Goal: Information Seeking & Learning: Check status

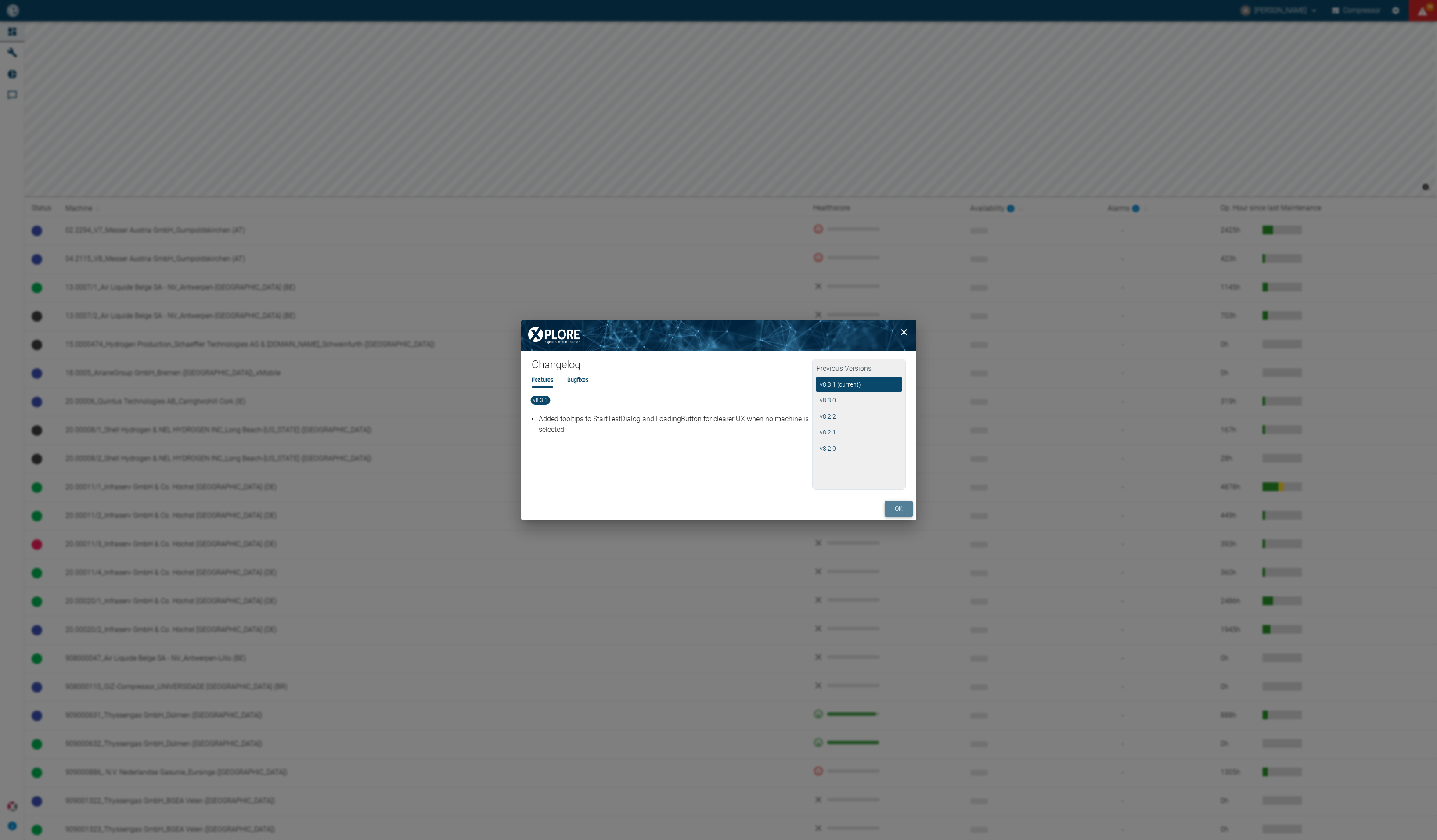
click at [893, 511] on button "ok" at bounding box center [899, 509] width 28 height 16
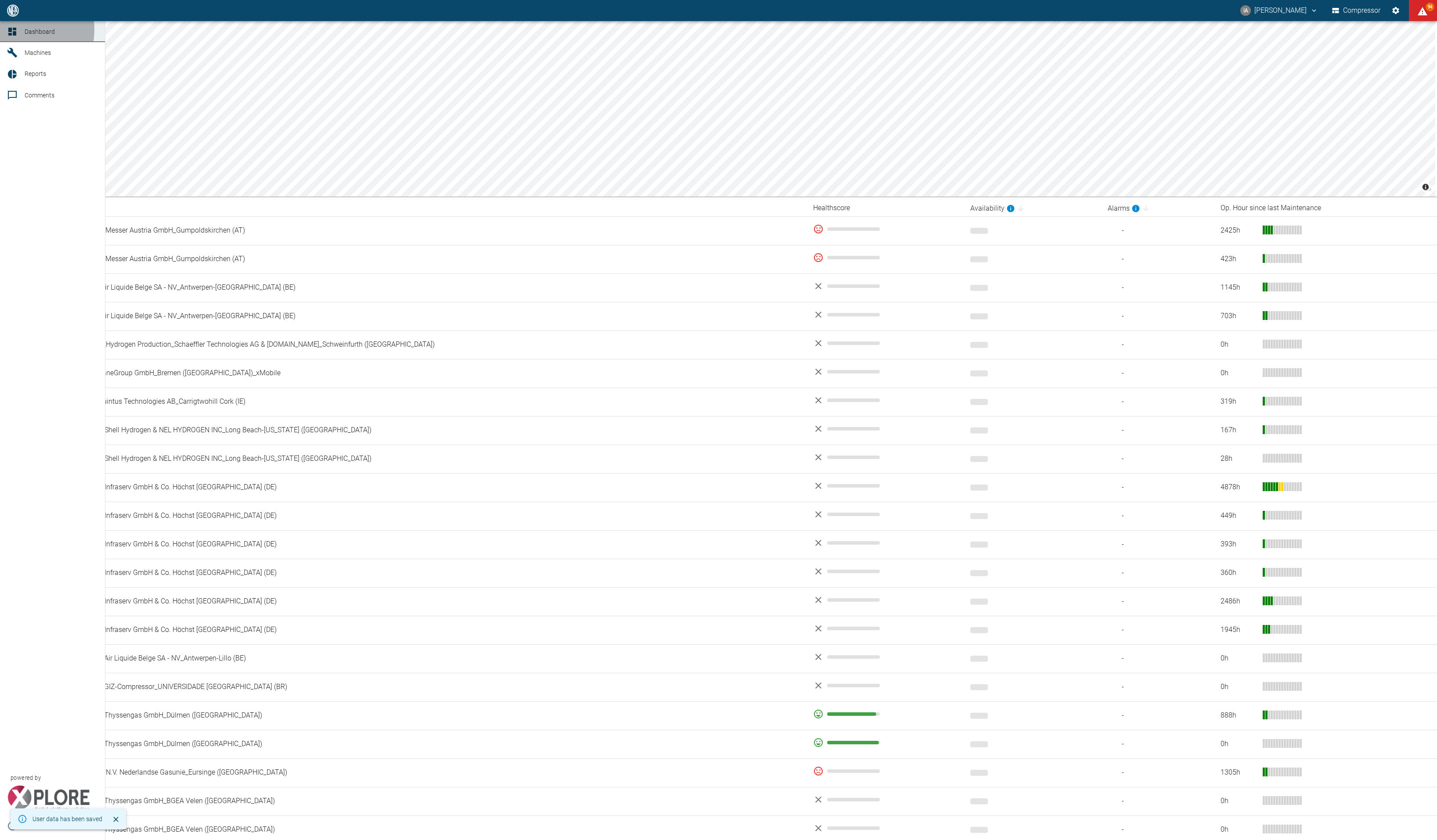
click at [13, 30] on icon at bounding box center [12, 32] width 8 height 8
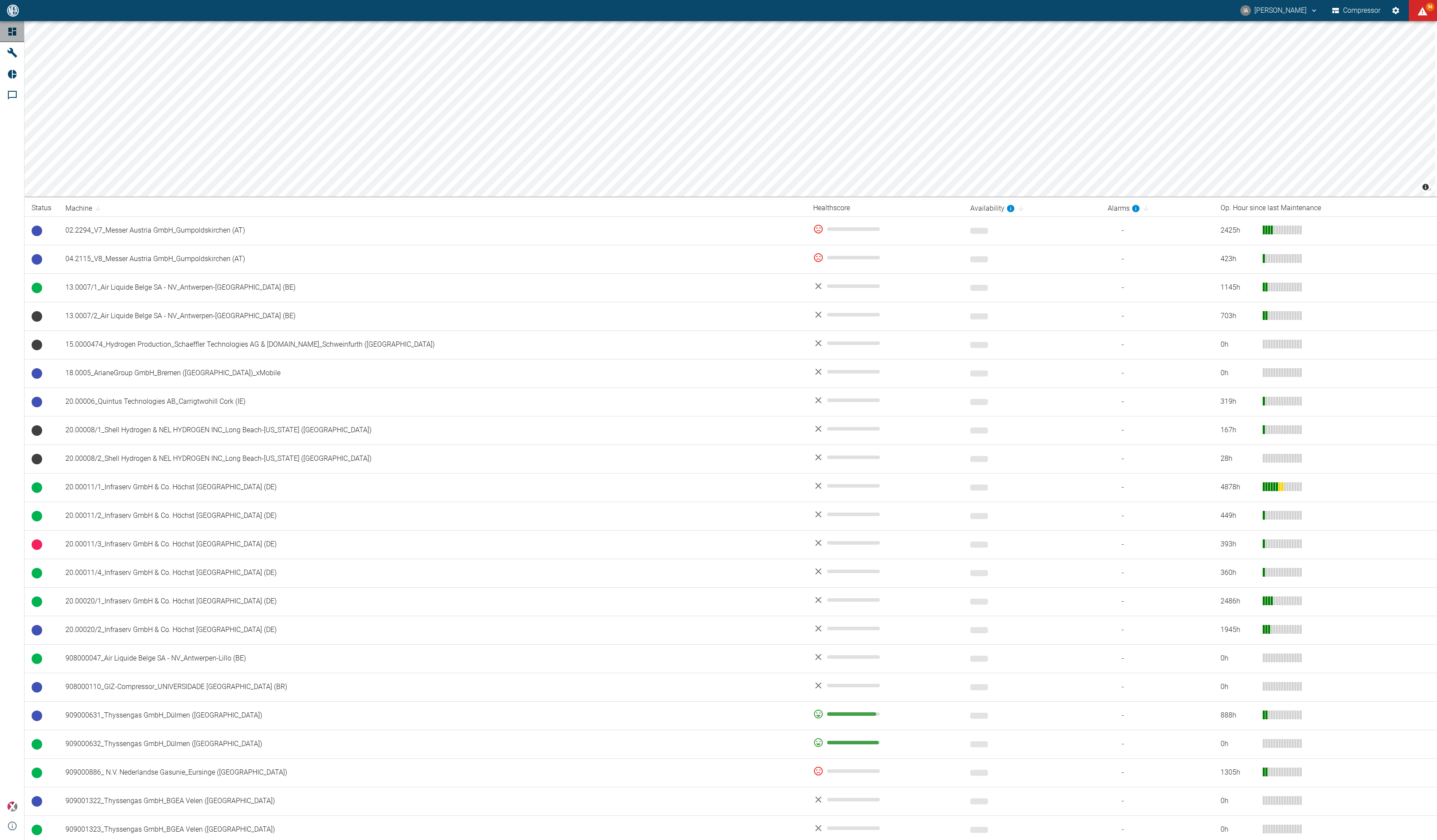
click at [11, 28] on icon at bounding box center [12, 32] width 8 height 8
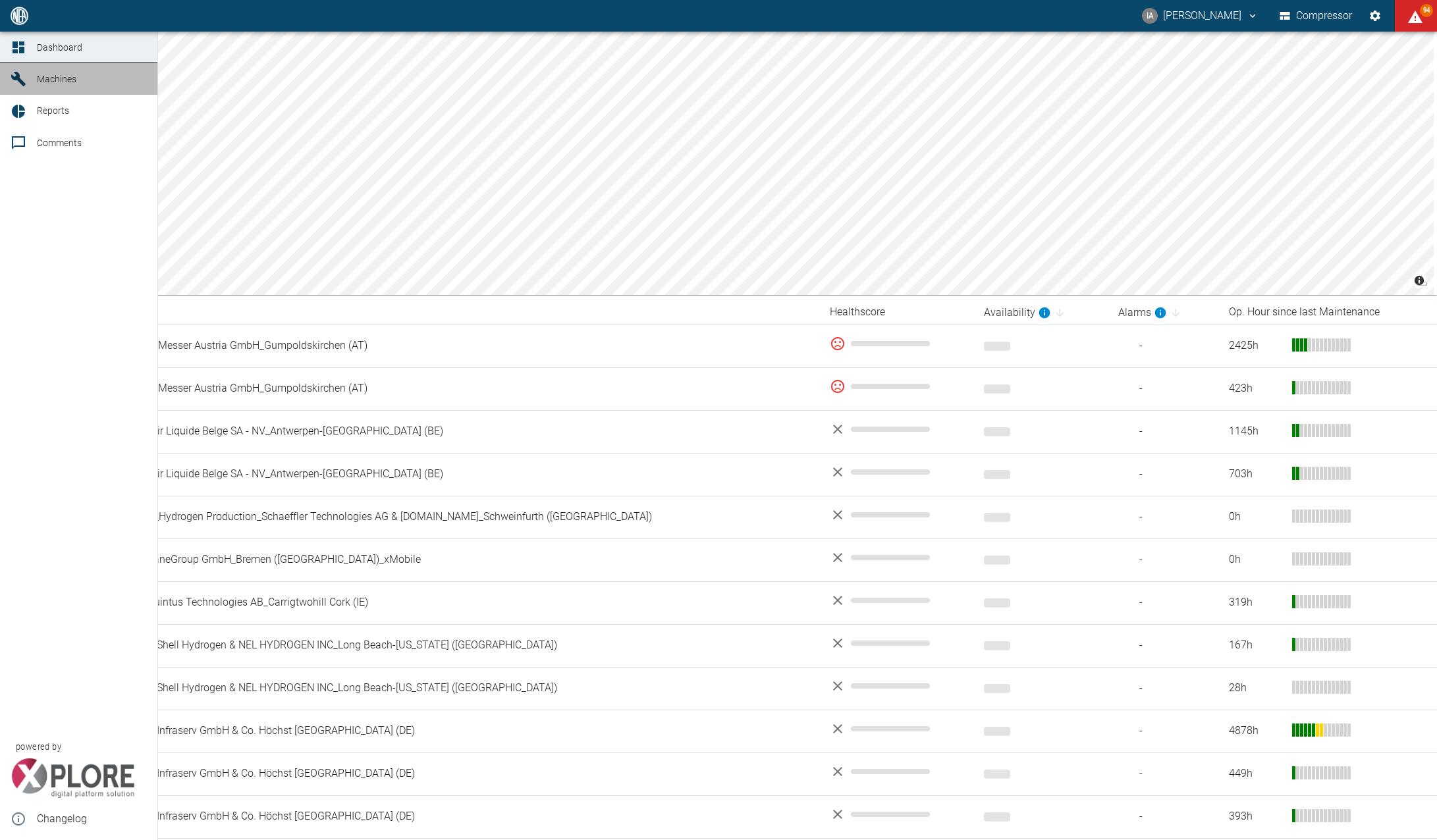
click at [34, 77] on link "Machines" at bounding box center [79, 79] width 157 height 32
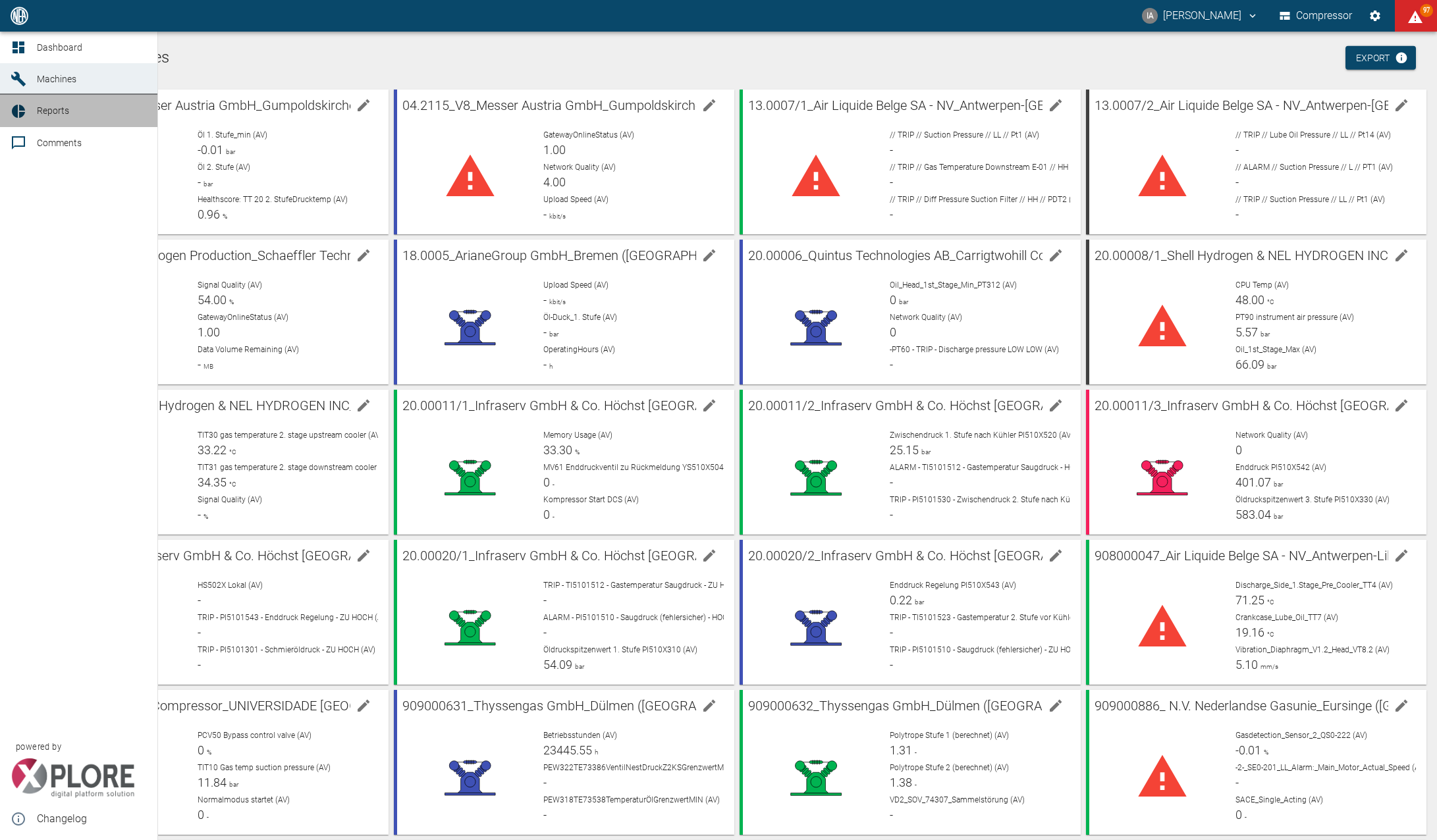
click at [23, 105] on icon at bounding box center [18, 111] width 16 height 16
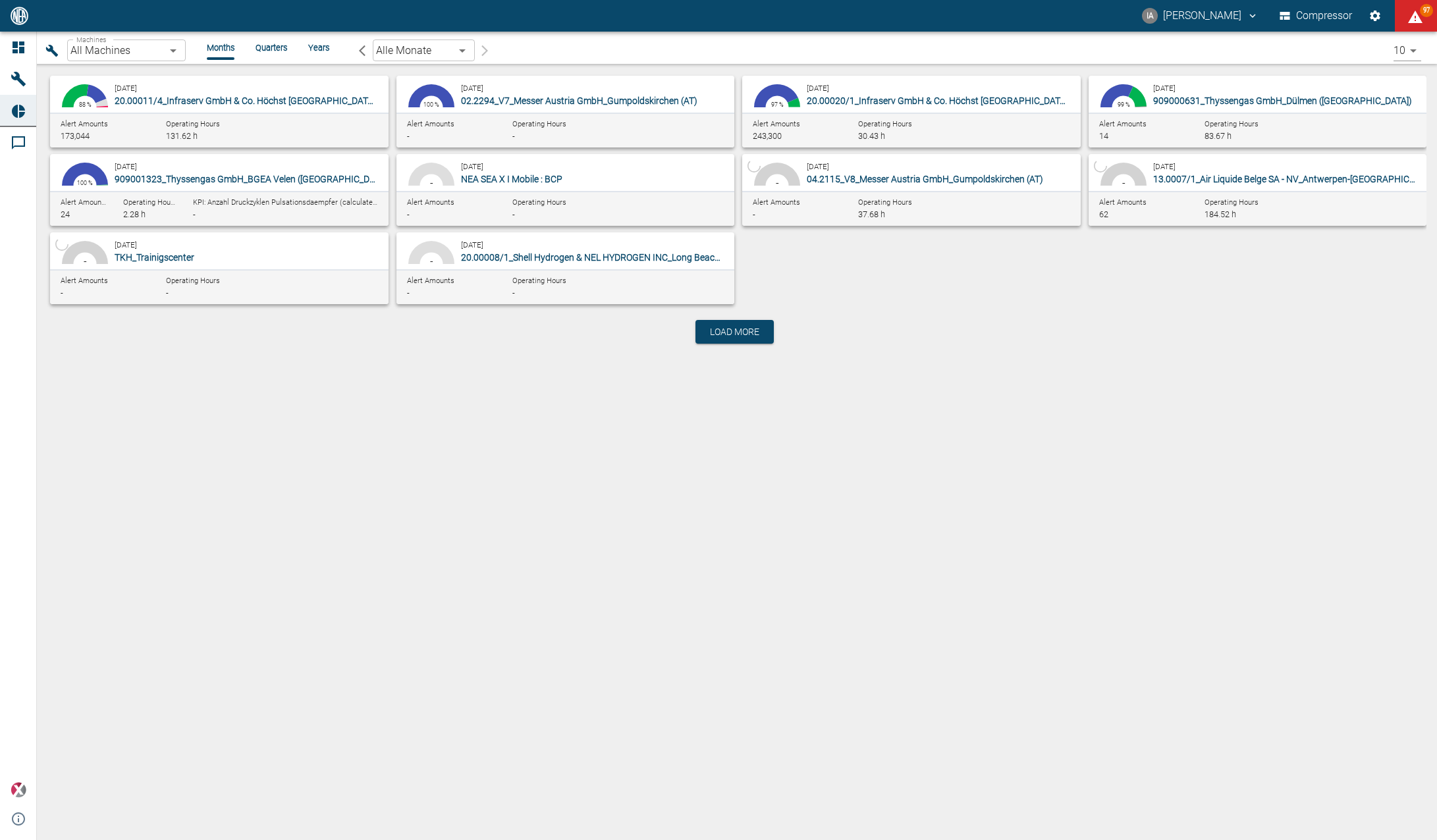
click at [315, 43] on li "Years" at bounding box center [318, 48] width 21 height 13
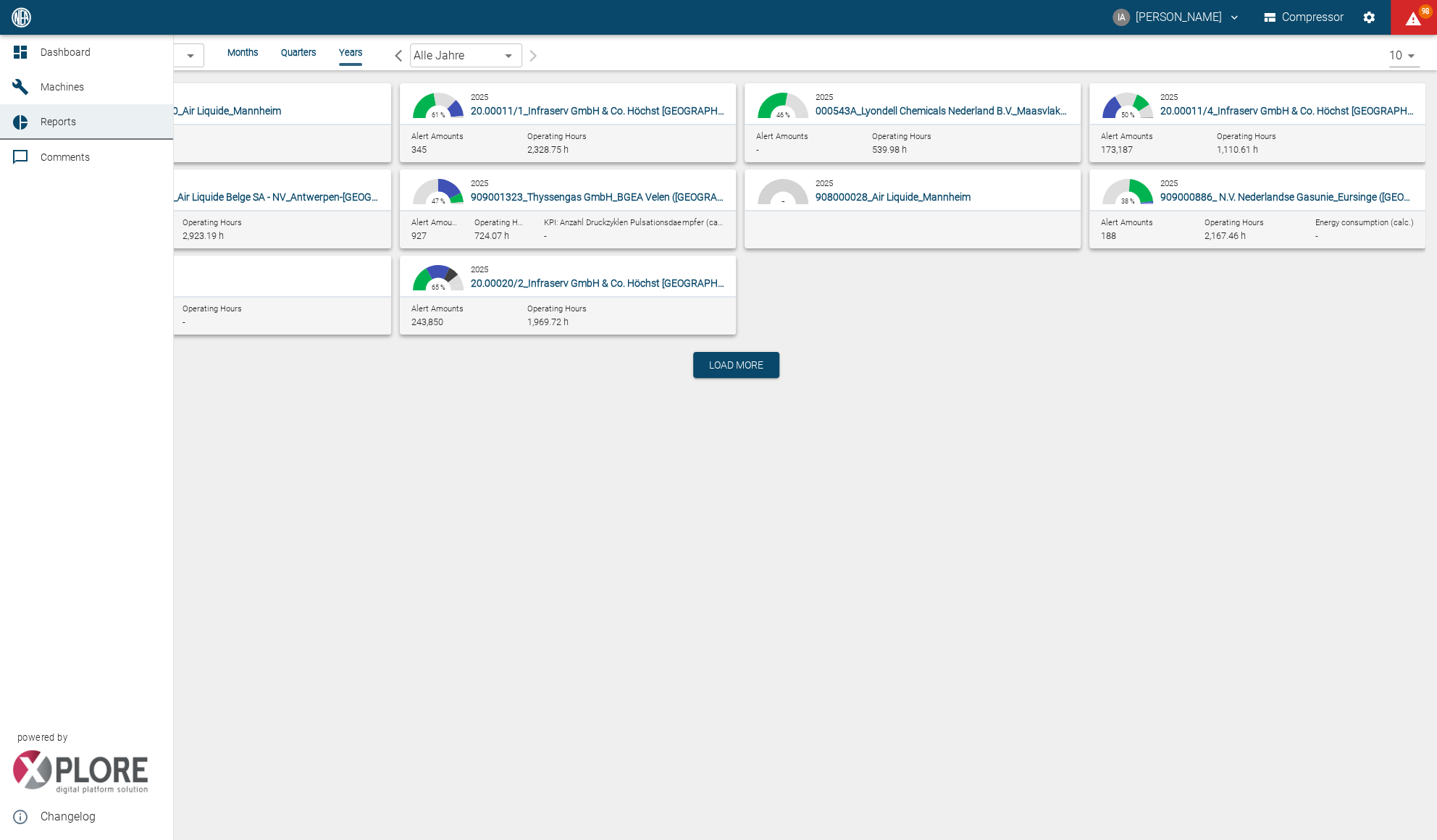
click at [68, 84] on span "Machines" at bounding box center [62, 86] width 43 height 12
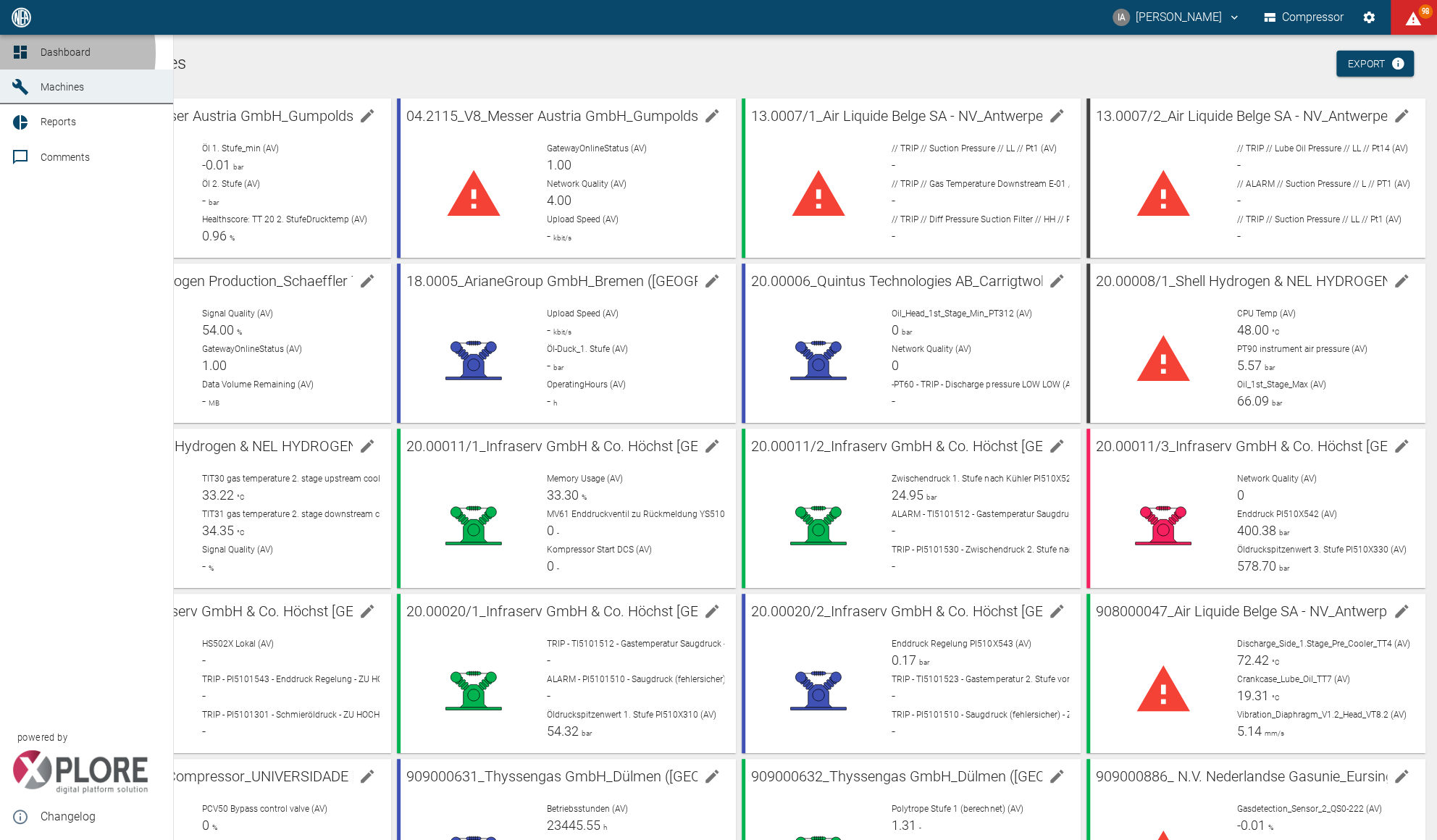
click at [17, 52] on icon at bounding box center [20, 52] width 17 height 17
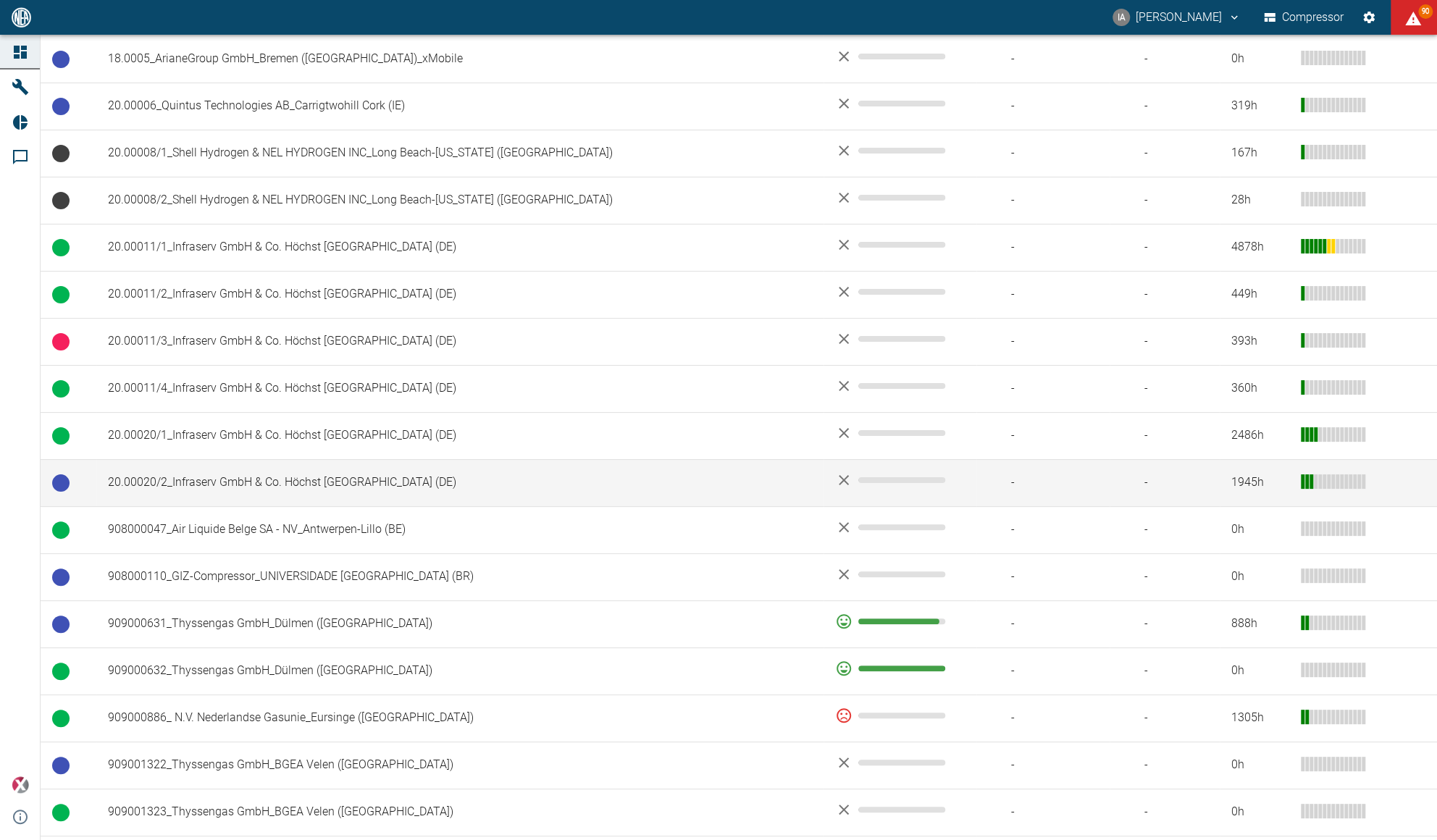
scroll to position [593, 0]
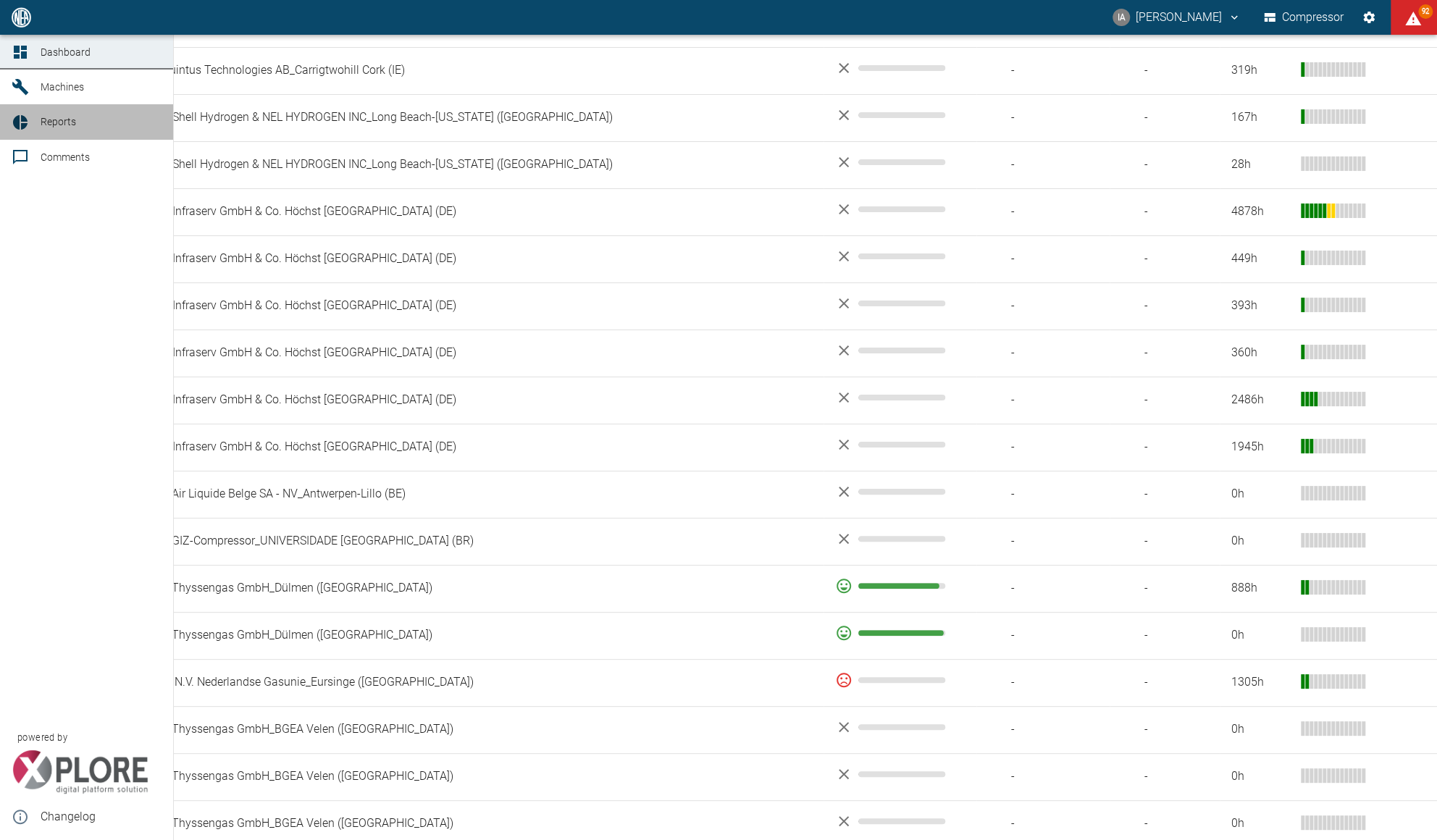
click at [70, 127] on span "Reports" at bounding box center [58, 121] width 36 height 12
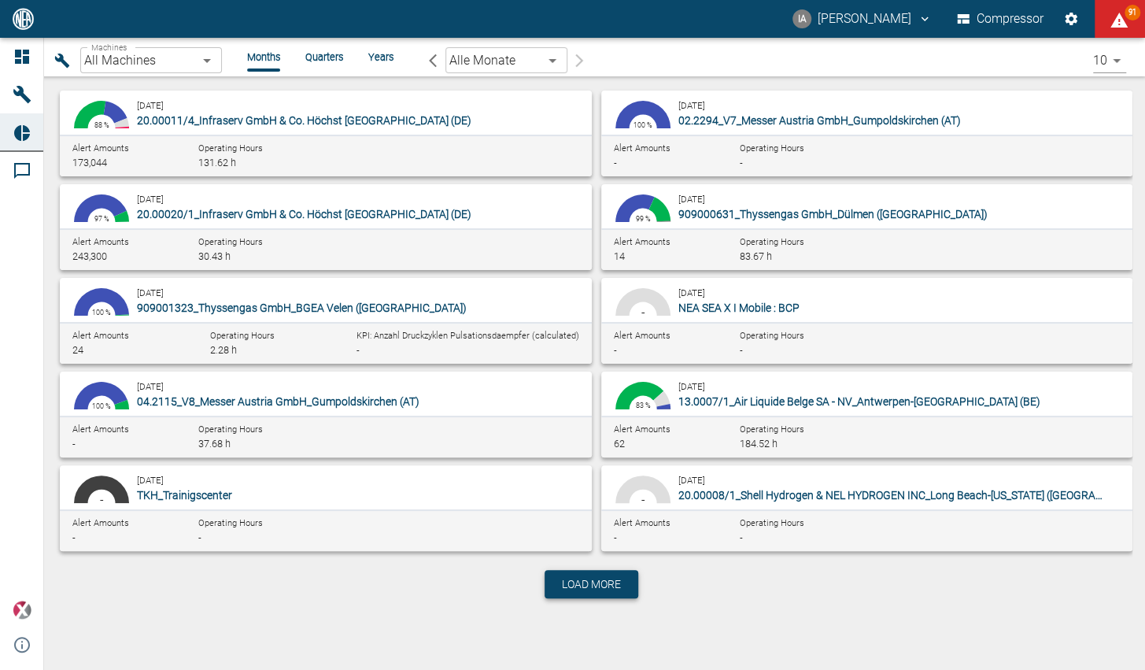
click at [575, 593] on button "Load more" at bounding box center [592, 584] width 94 height 28
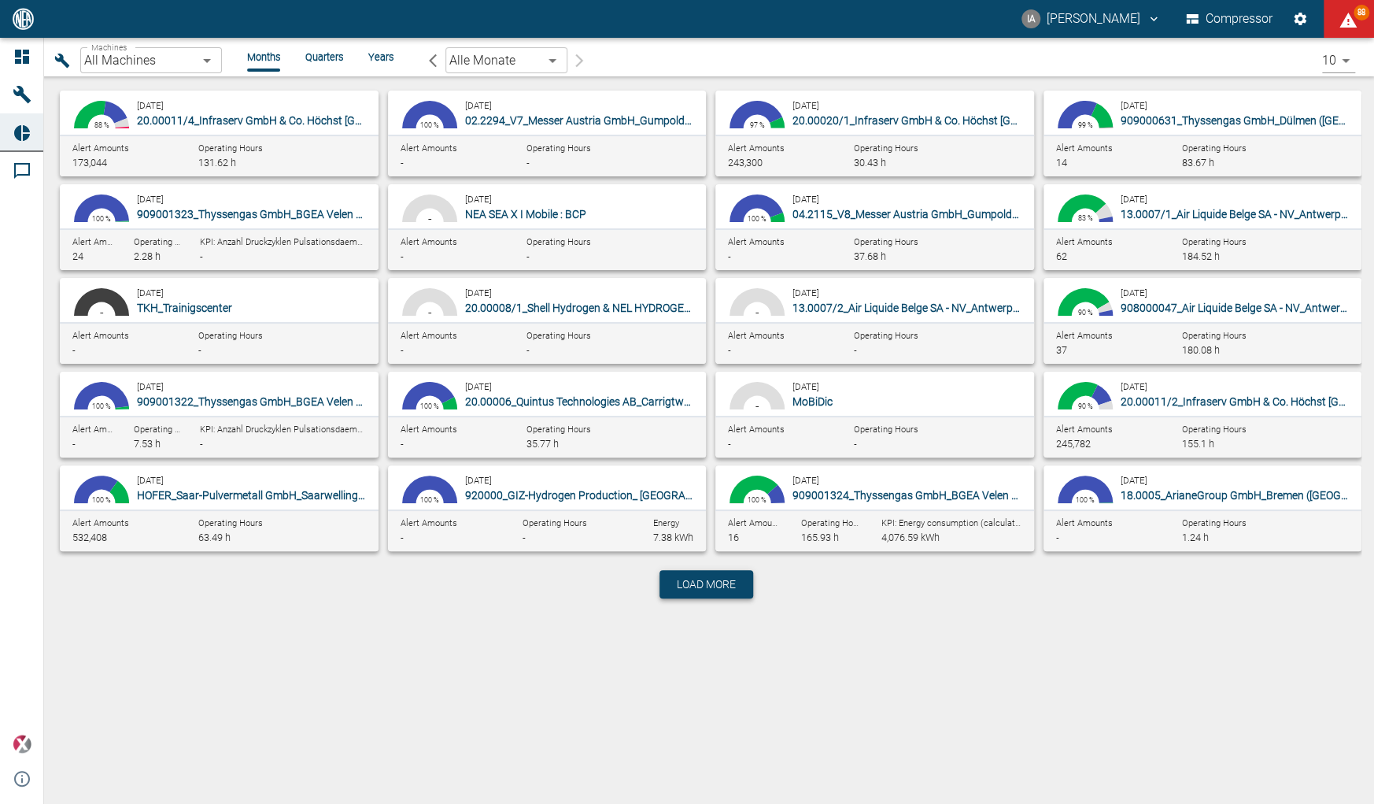
click at [742, 595] on button "Load more" at bounding box center [707, 584] width 94 height 28
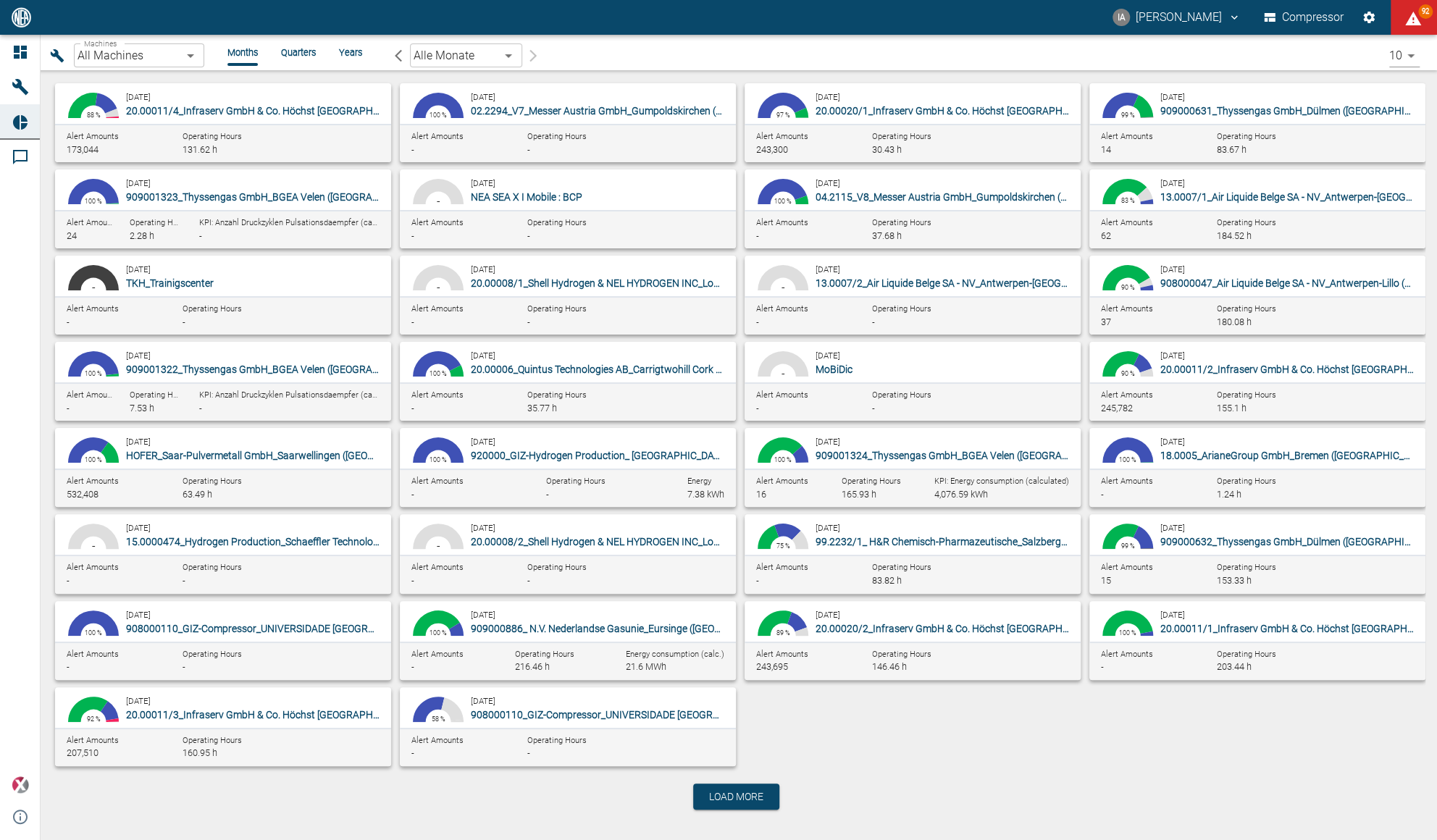
click at [1010, 16] on div "IA [PERSON_NAME] Compressor 92" at bounding box center [718, 17] width 1437 height 35
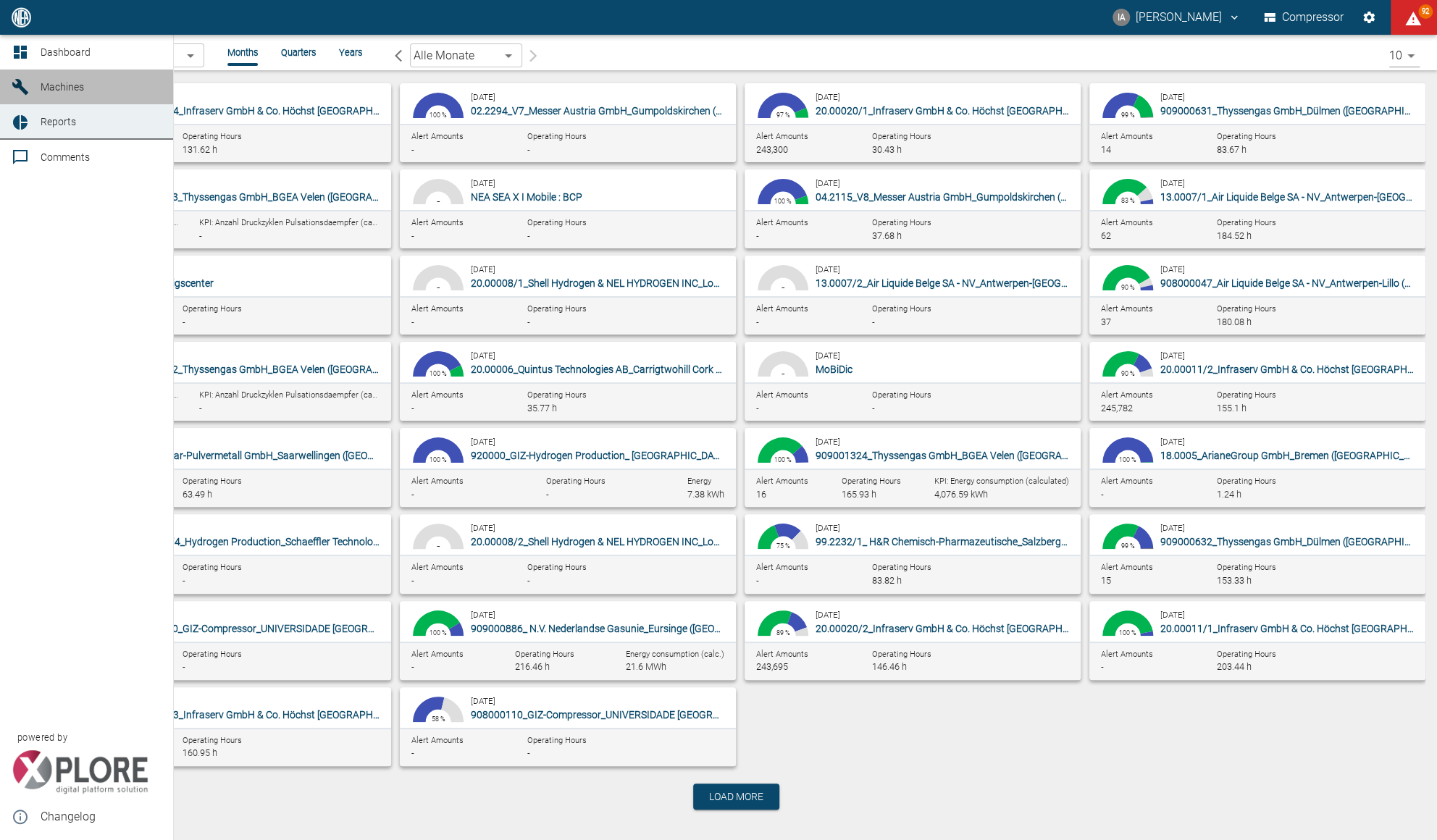
click at [53, 79] on span "Machines" at bounding box center [89, 86] width 98 height 17
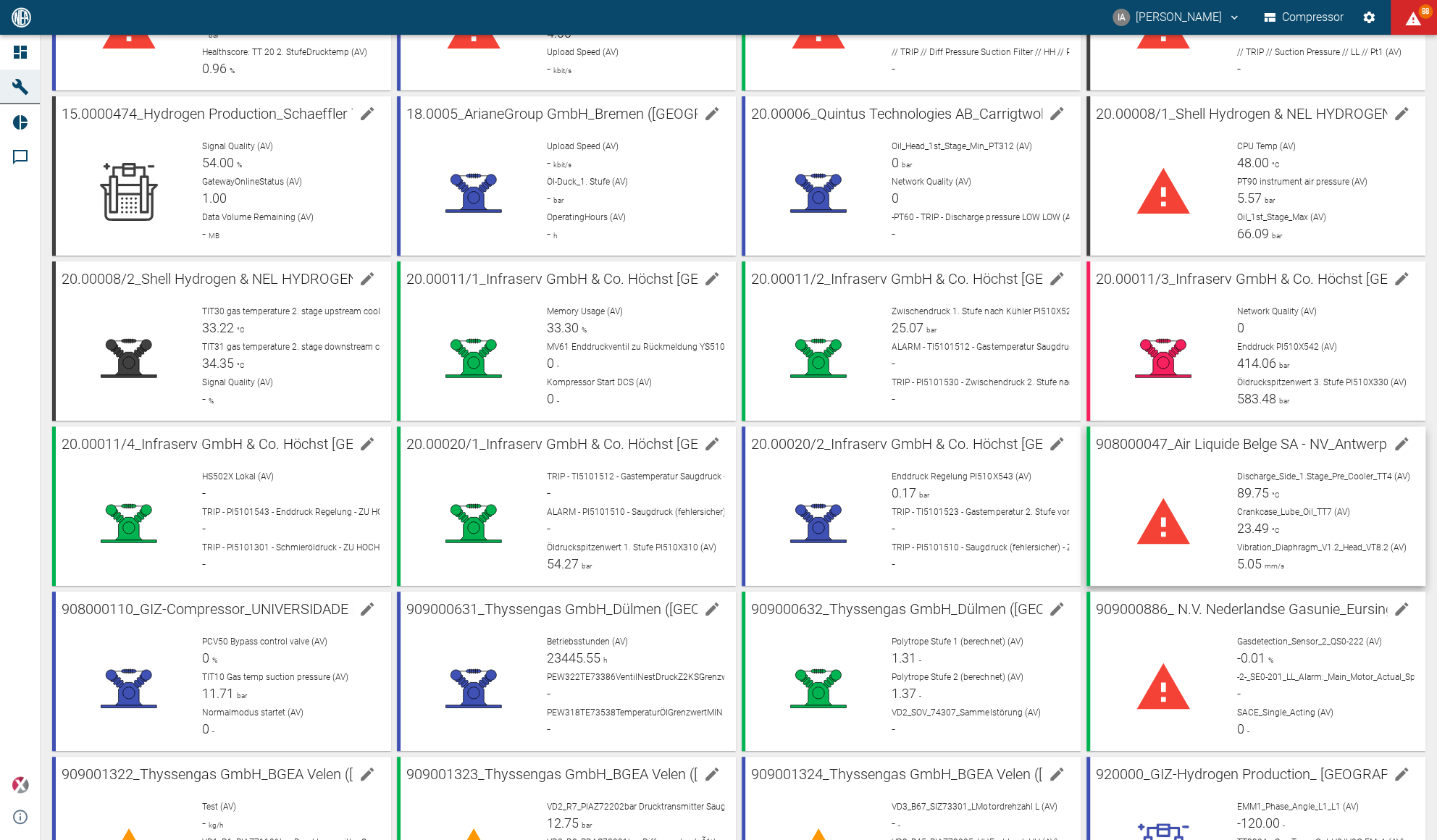
scroll to position [197, 0]
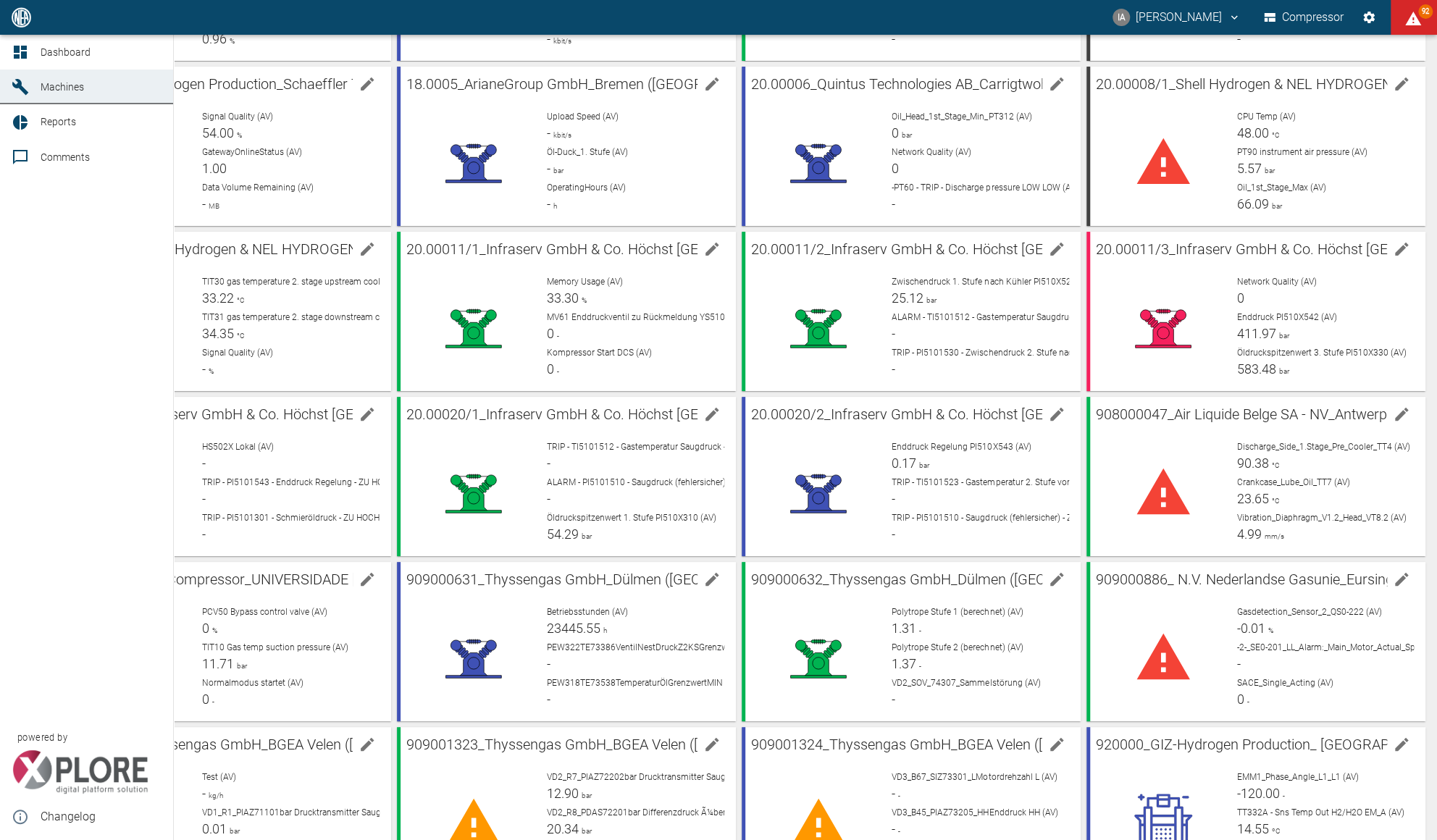
click at [25, 412] on div "Dashboard Machines Reports Comments powered by Changelog" at bounding box center [87, 437] width 174 height 805
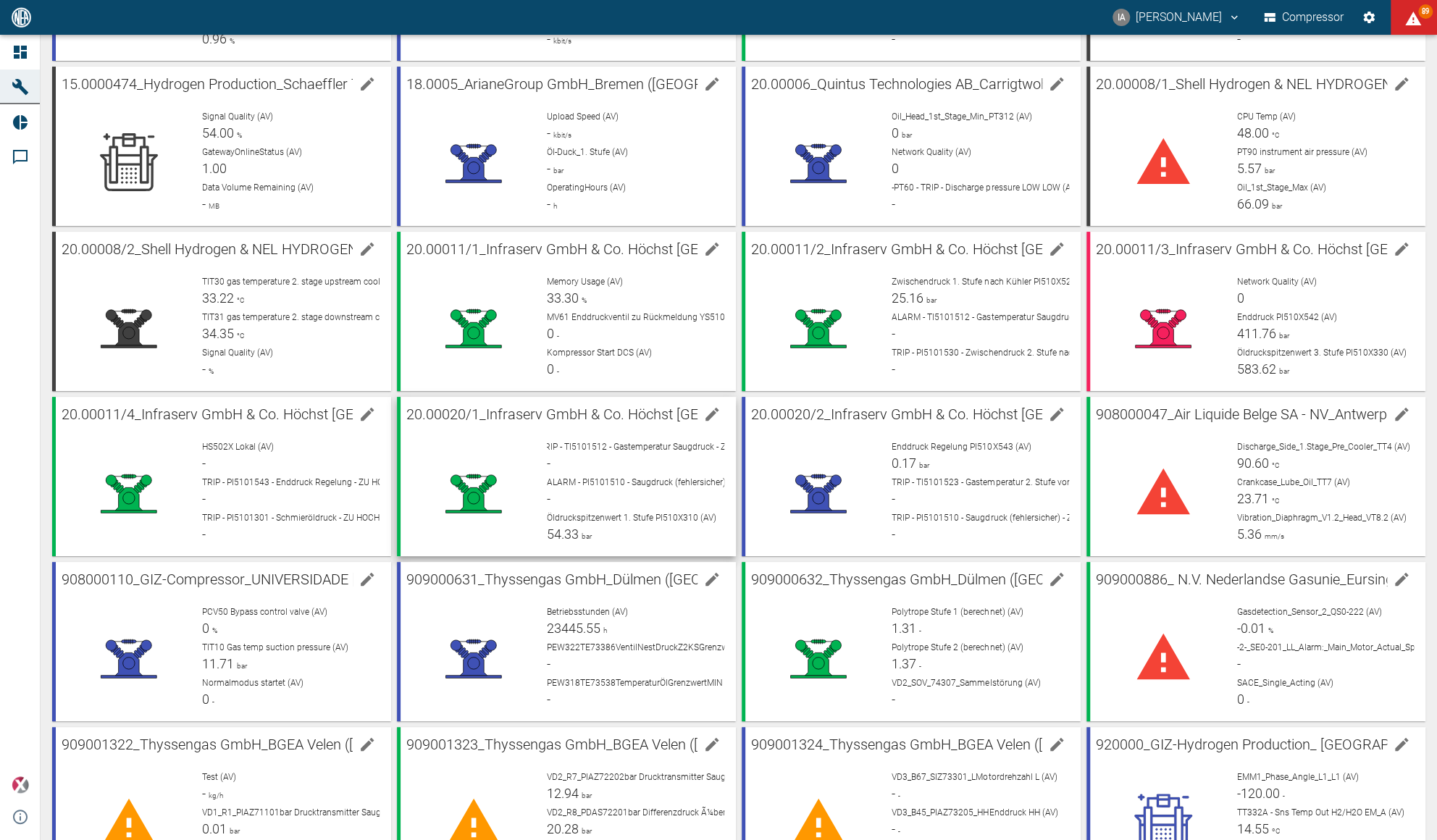
click at [594, 442] on span "TRIP - TI5101512 - Gastemperatur Saugdruck - ZU HOCH (AV)" at bounding box center [657, 446] width 236 height 10
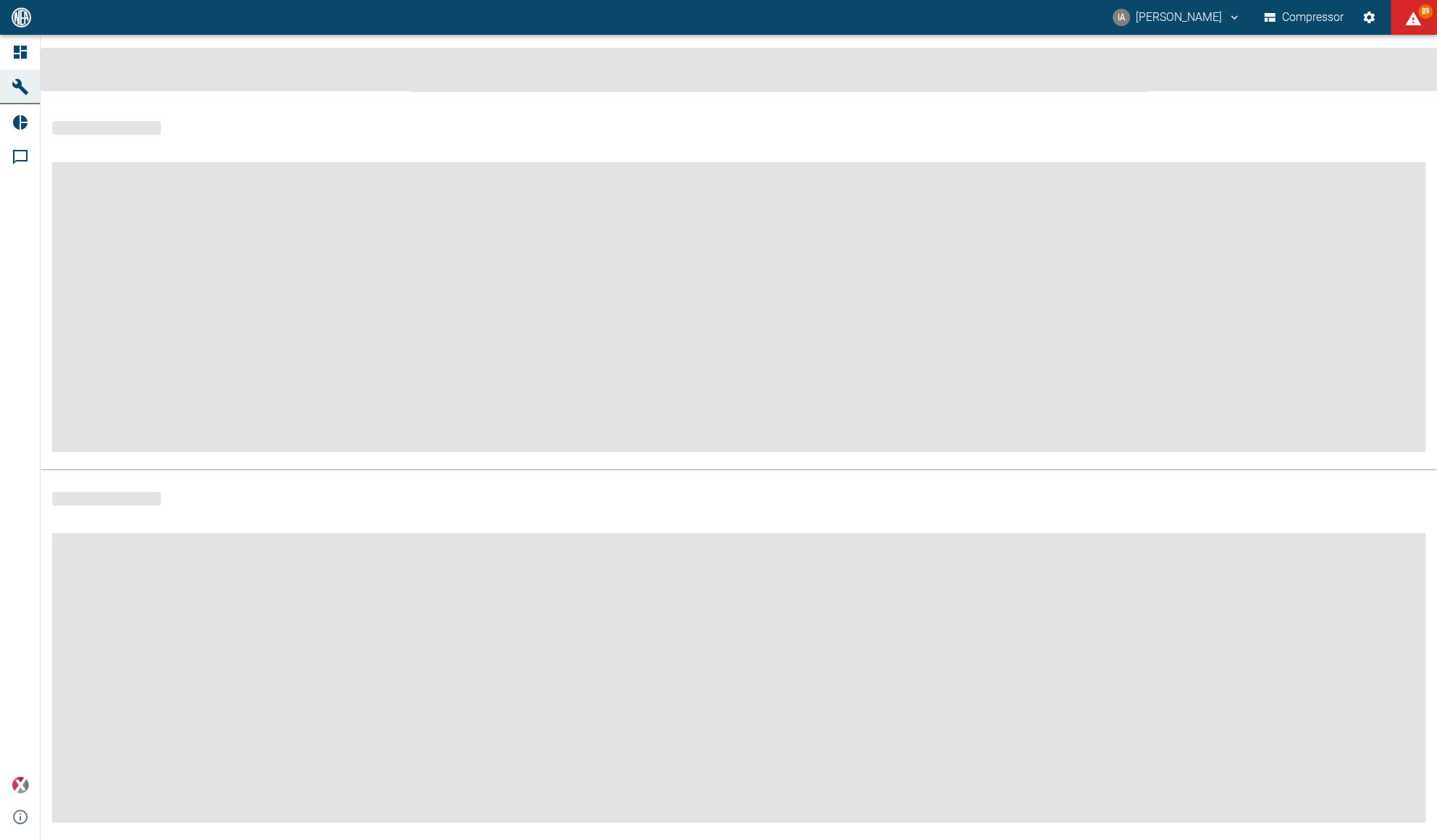
scroll to position [3, 0]
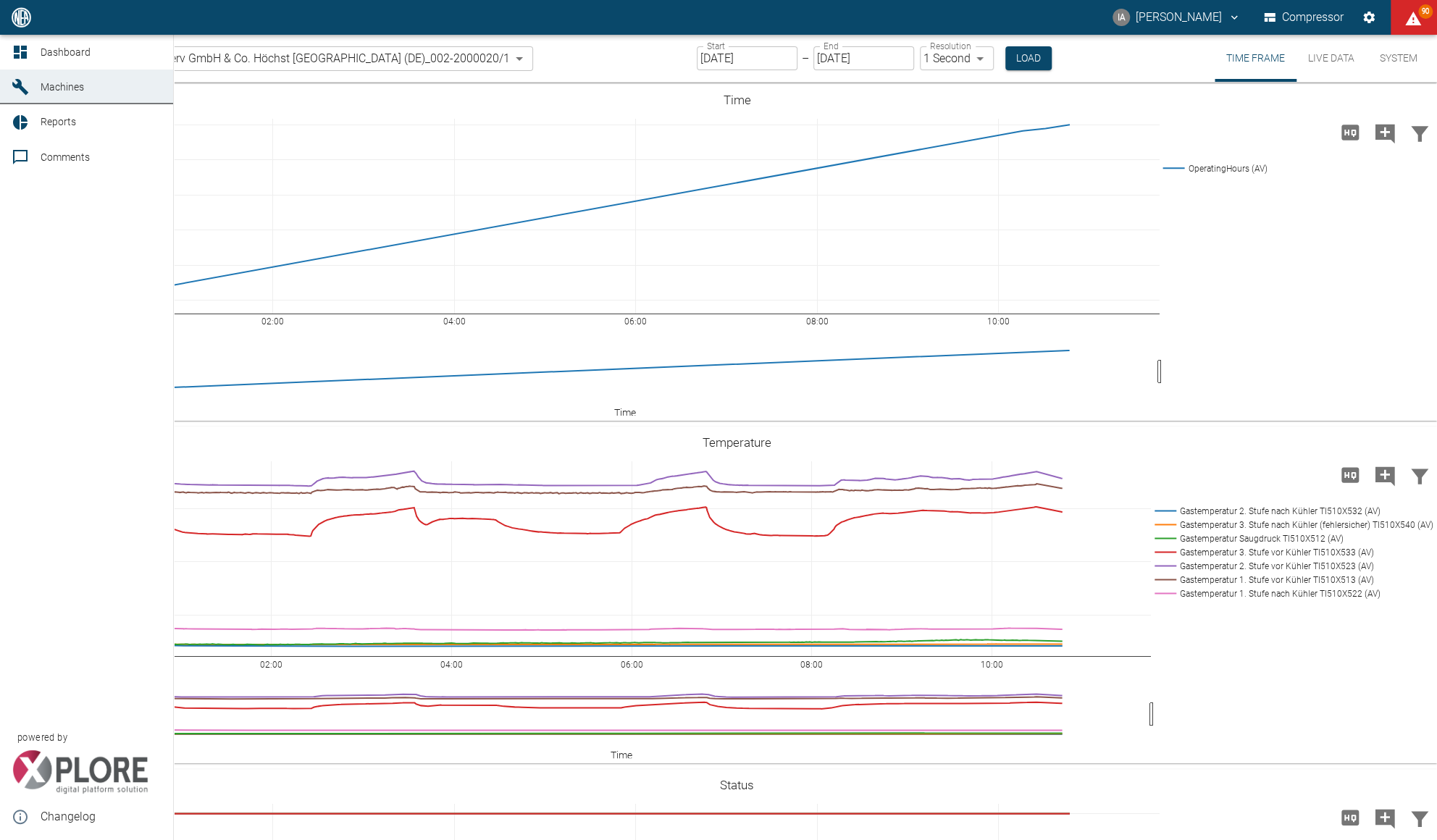
click at [42, 84] on span "Machines" at bounding box center [62, 86] width 43 height 12
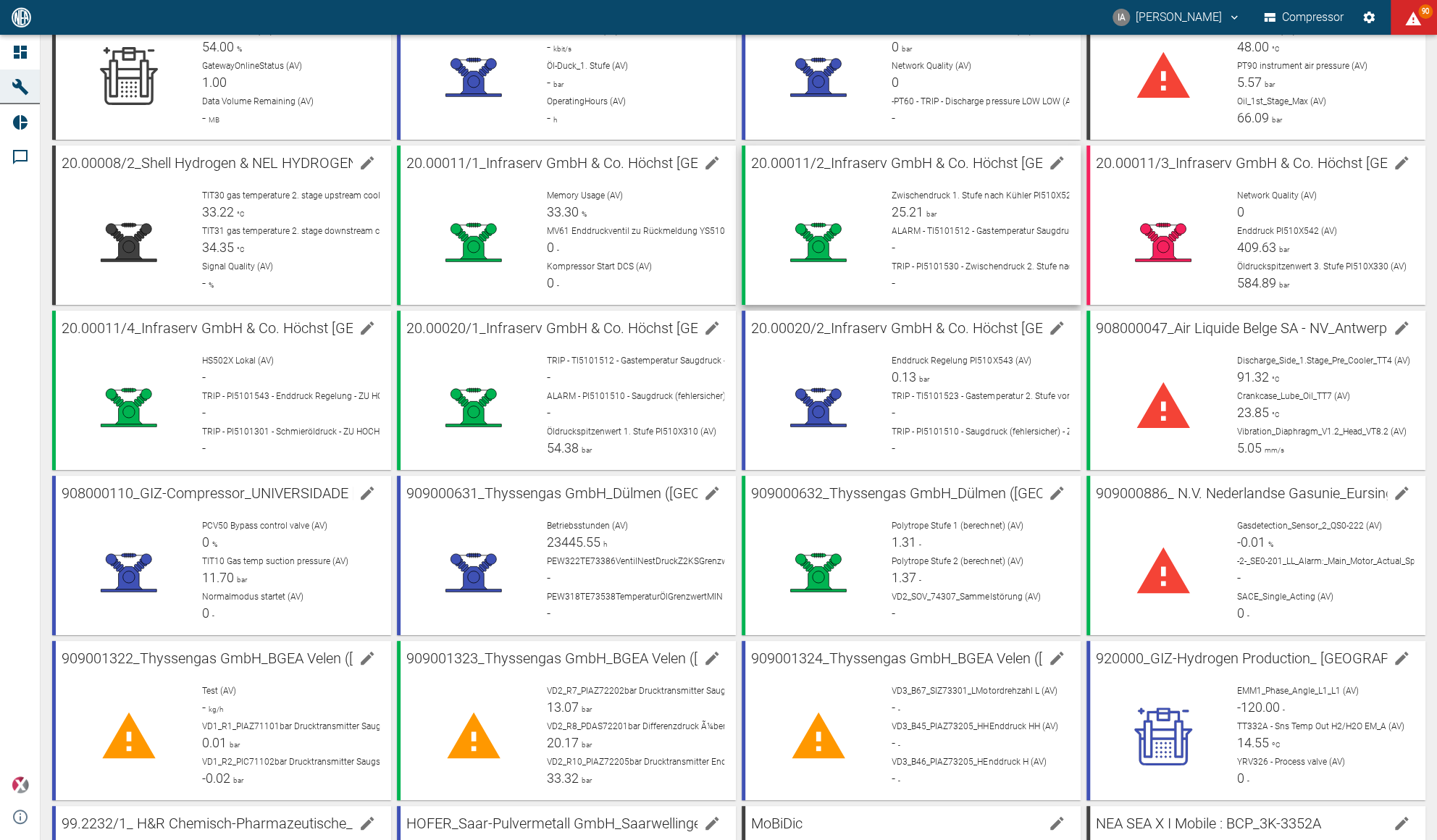
scroll to position [461, 0]
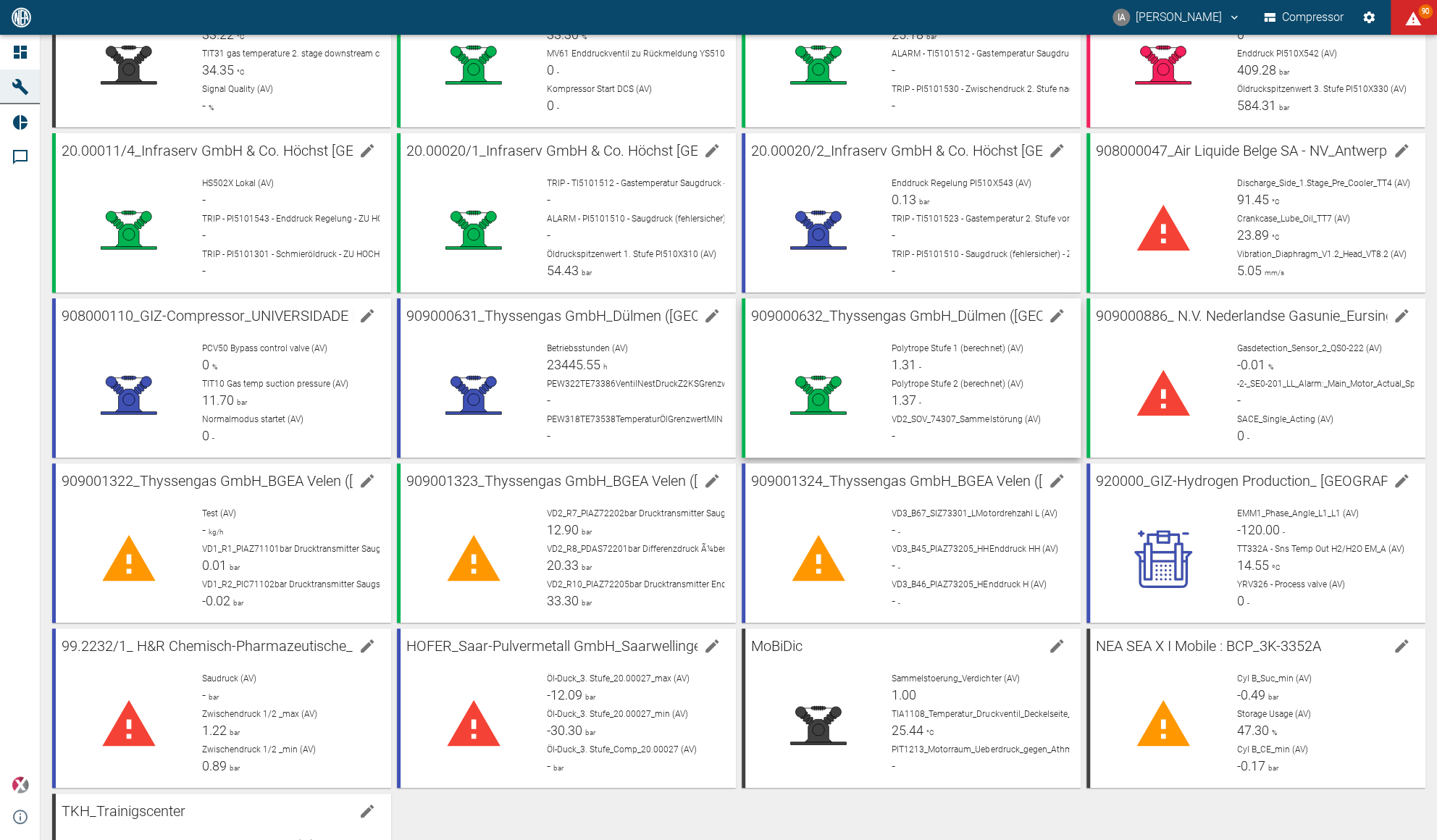
click at [926, 338] on div "Polytrope Stufe 1 (berechnet) (AV) 1.31 - Polytrope Stufe 2 (berechnet) (AV) 1.…" at bounding box center [974, 388] width 189 height 116
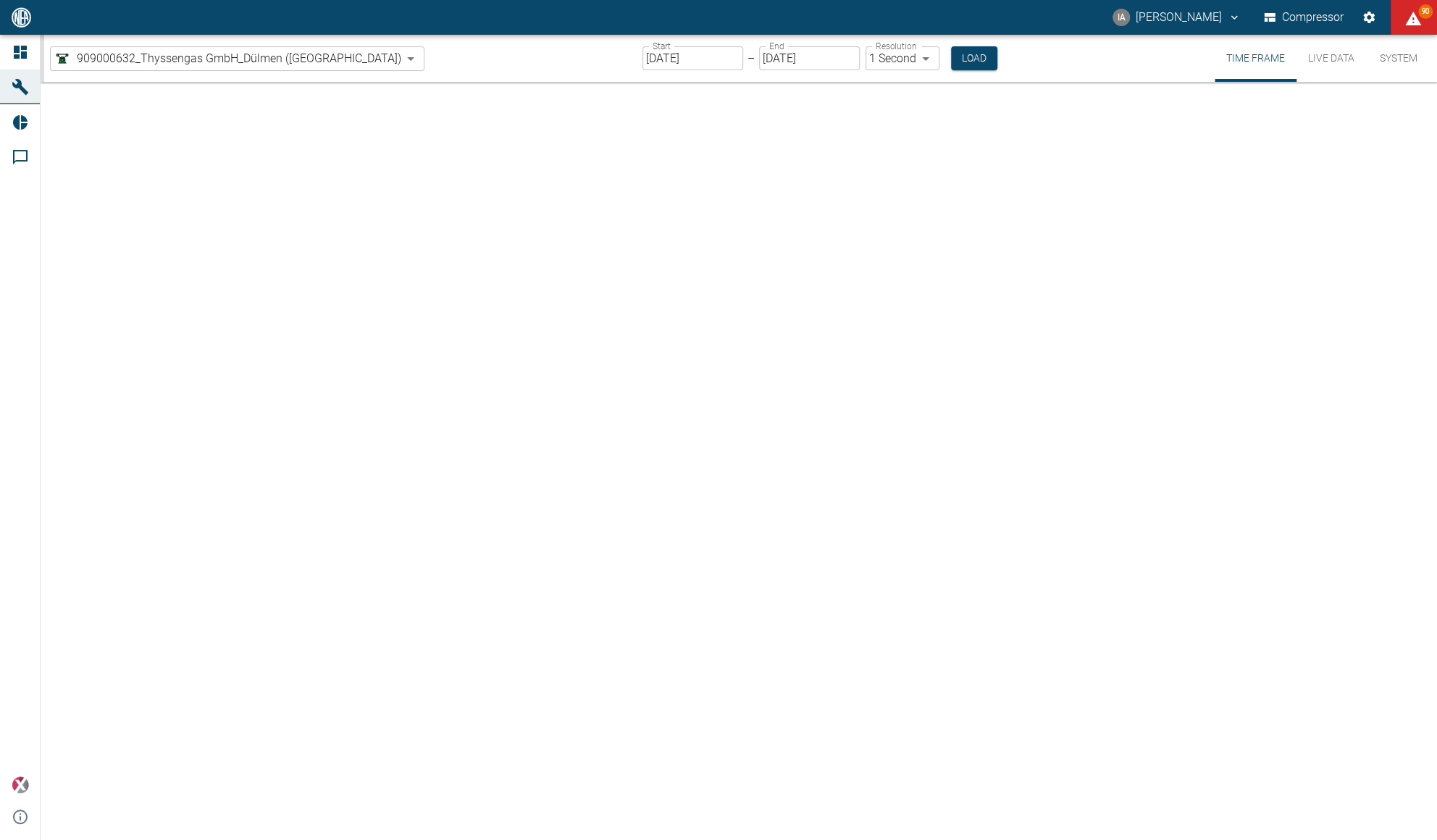
type input "2min"
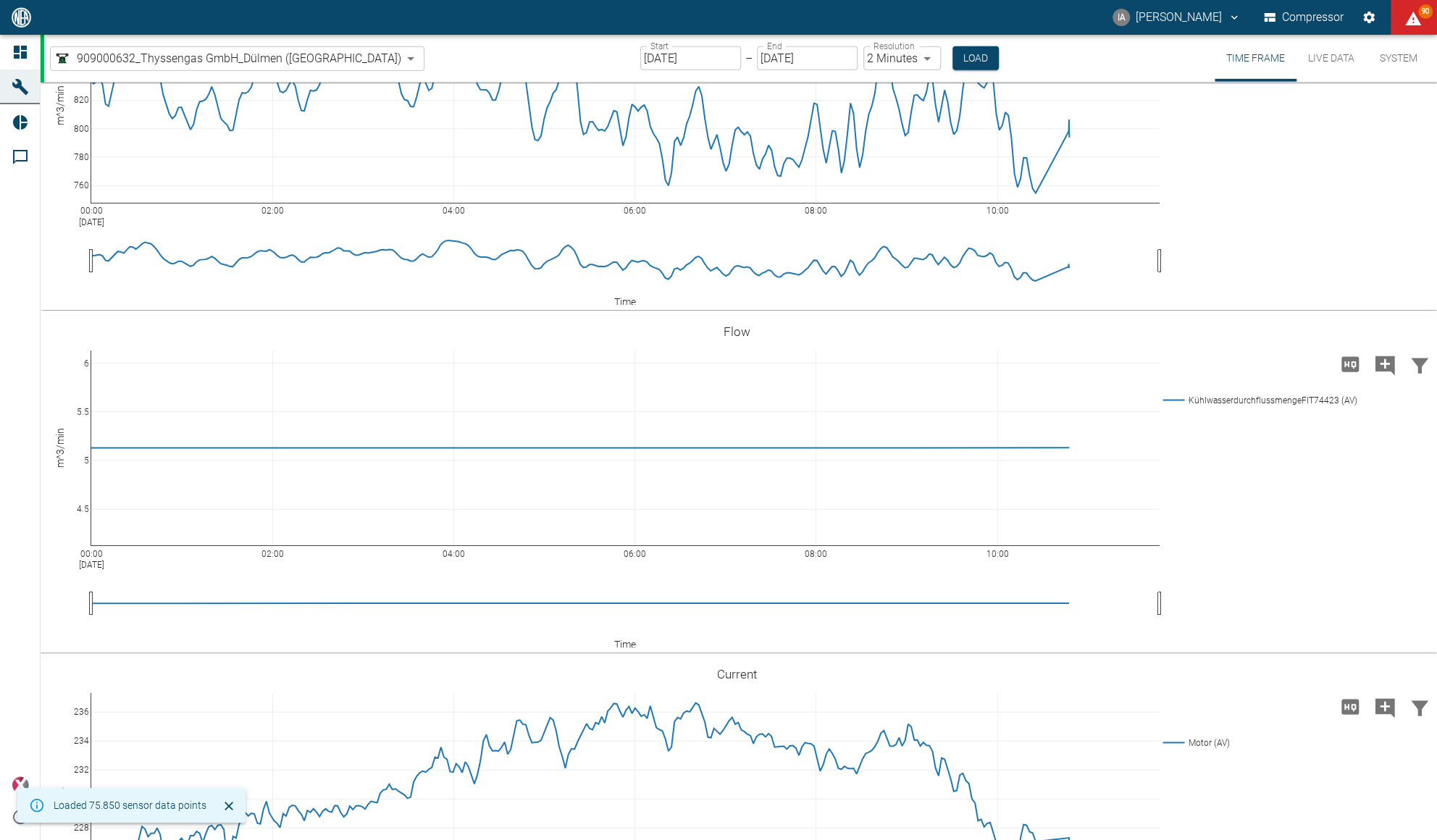
scroll to position [3357, 0]
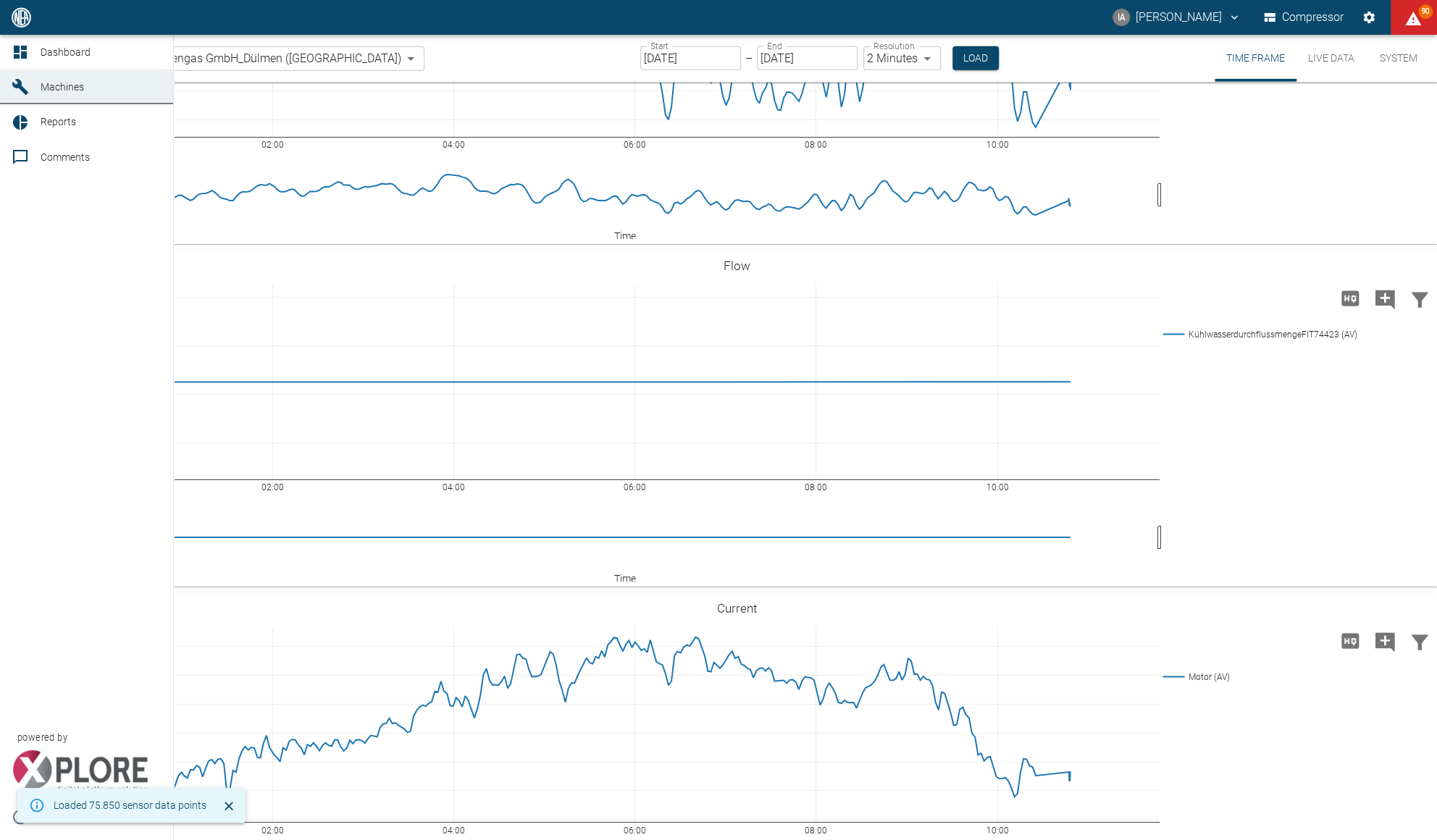
click at [65, 132] on link "Reports" at bounding box center [87, 121] width 173 height 35
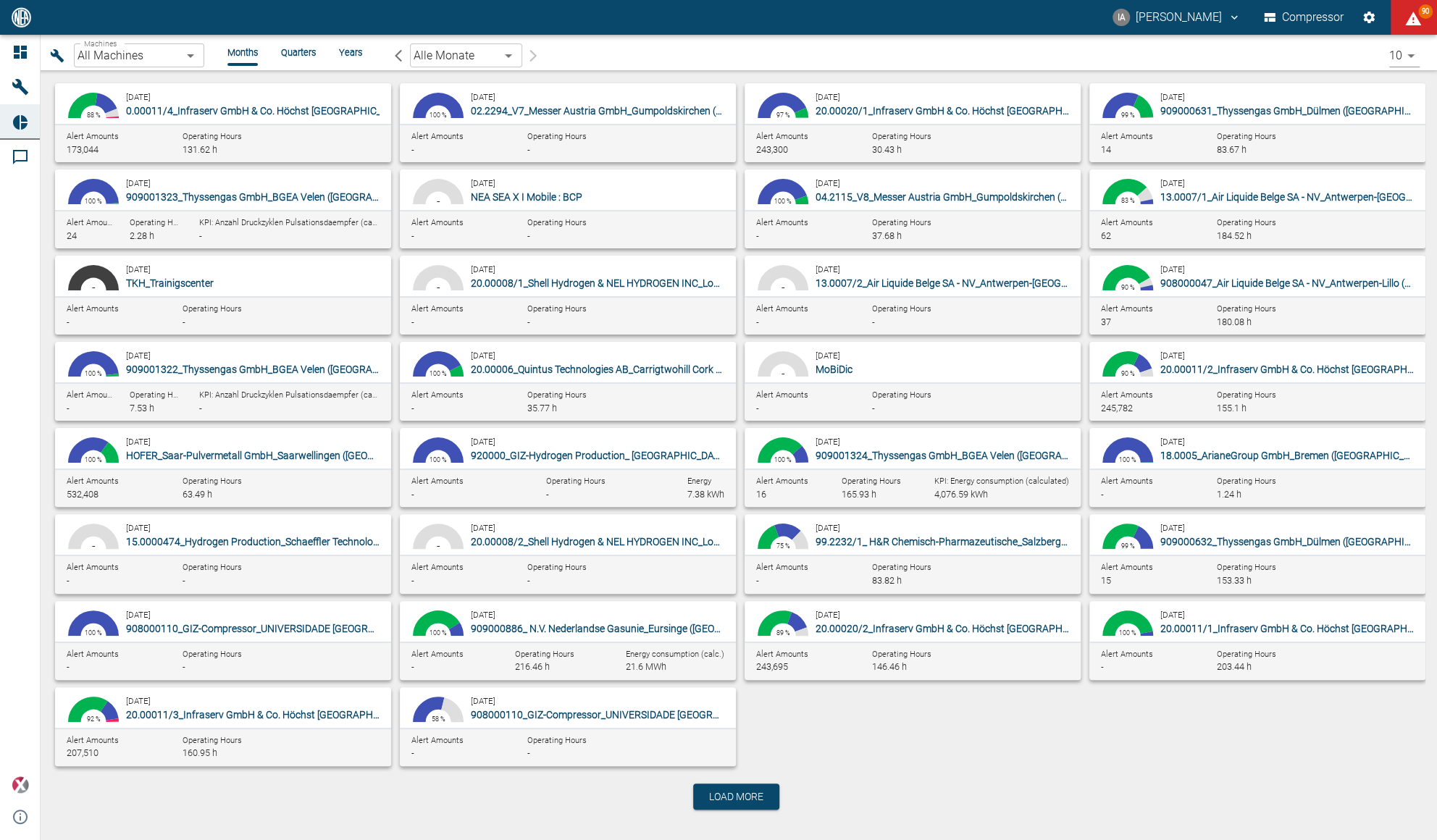
click at [217, 108] on span "20.00011/4_Infraserv GmbH & Co. Höchst [GEOGRAPHIC_DATA] (DE)" at bounding box center [274, 110] width 307 height 12
type input "5199dda6-8343-4245-a679-07aa625d2c4f"
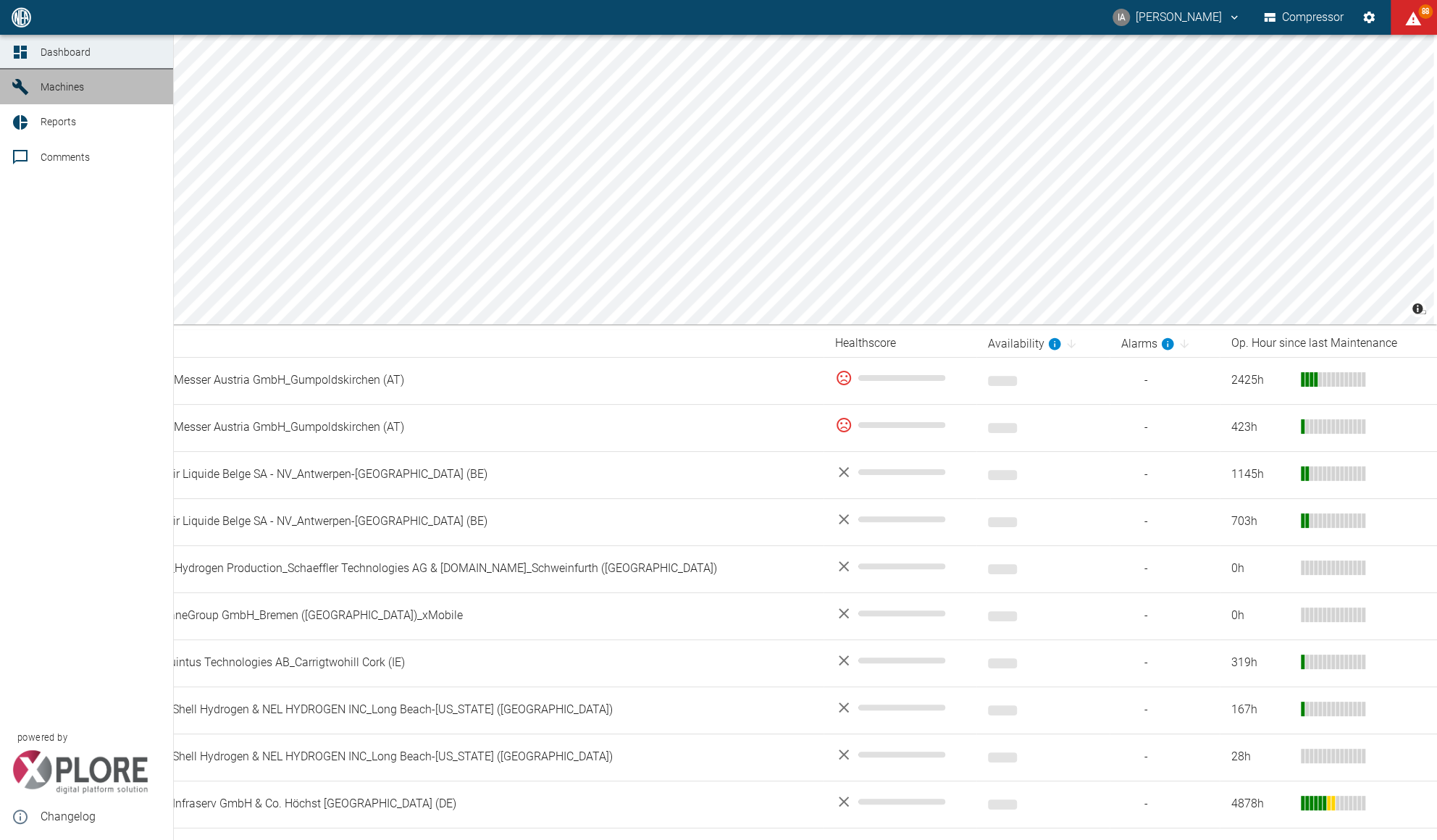
click at [41, 90] on span "Machines" at bounding box center [62, 86] width 43 height 12
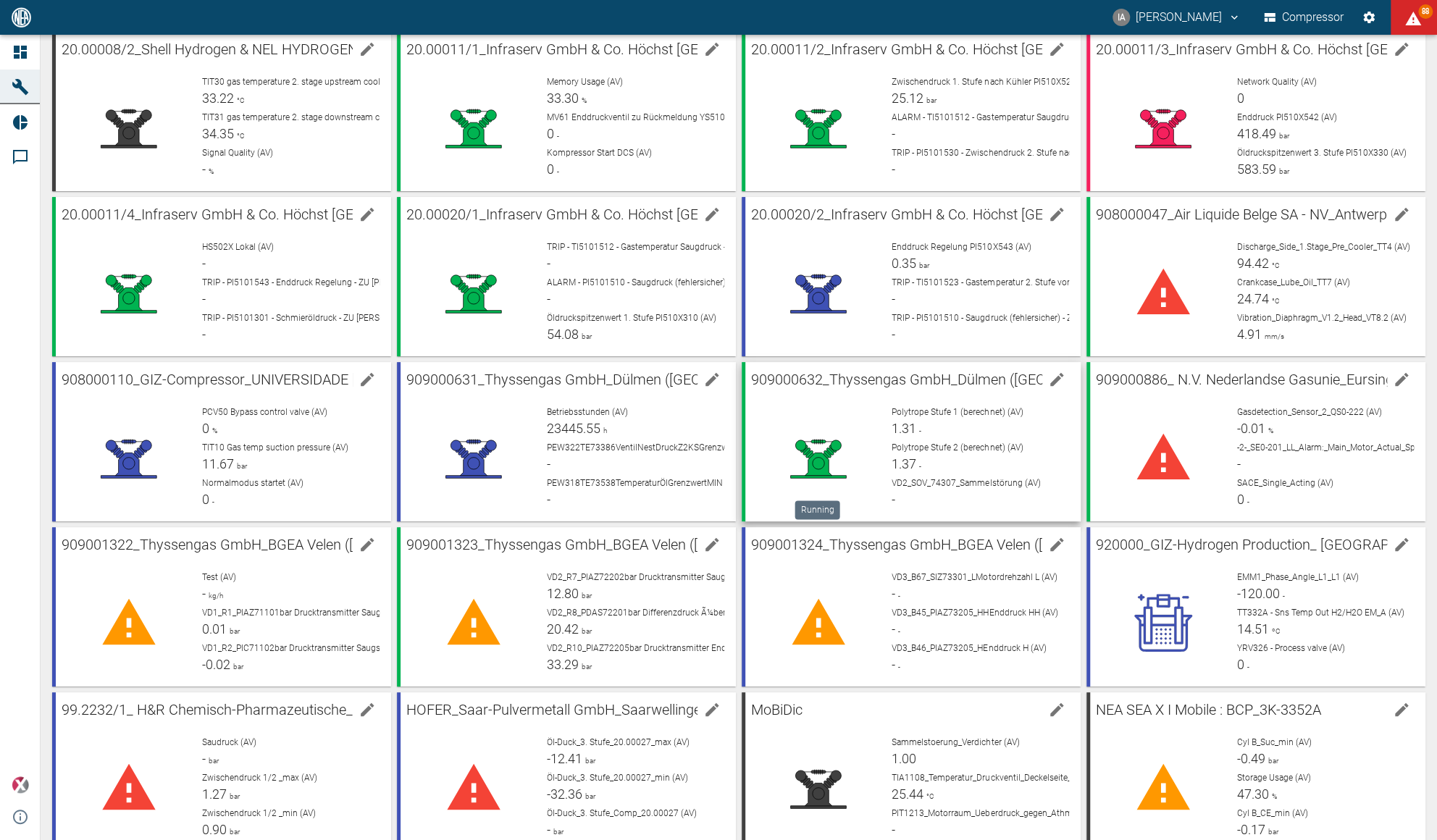
scroll to position [461, 0]
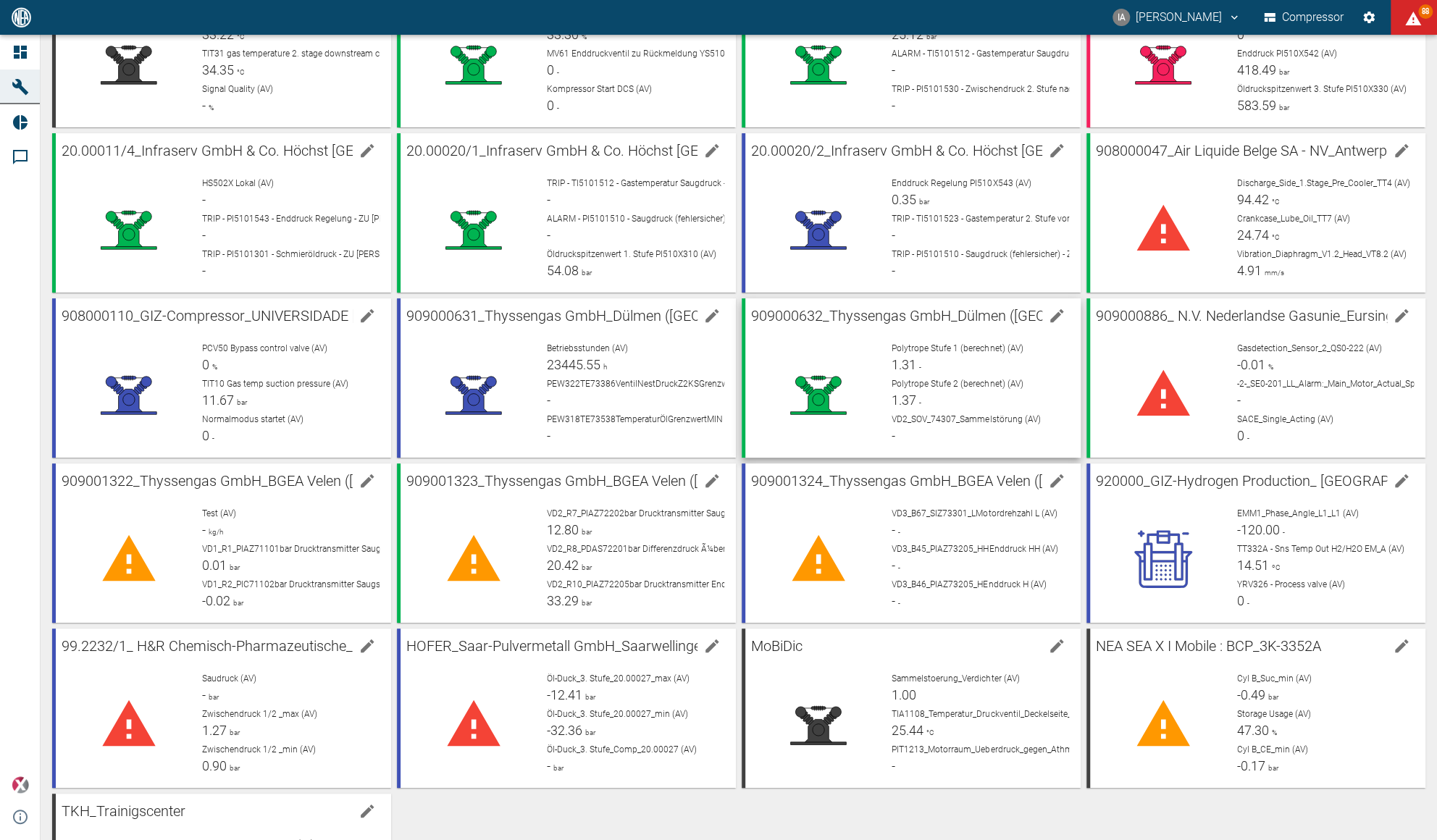
click at [924, 363] on div "Polytrope Stufe 1 (berechnet) (AV) 1.31 -" at bounding box center [980, 357] width 178 height 32
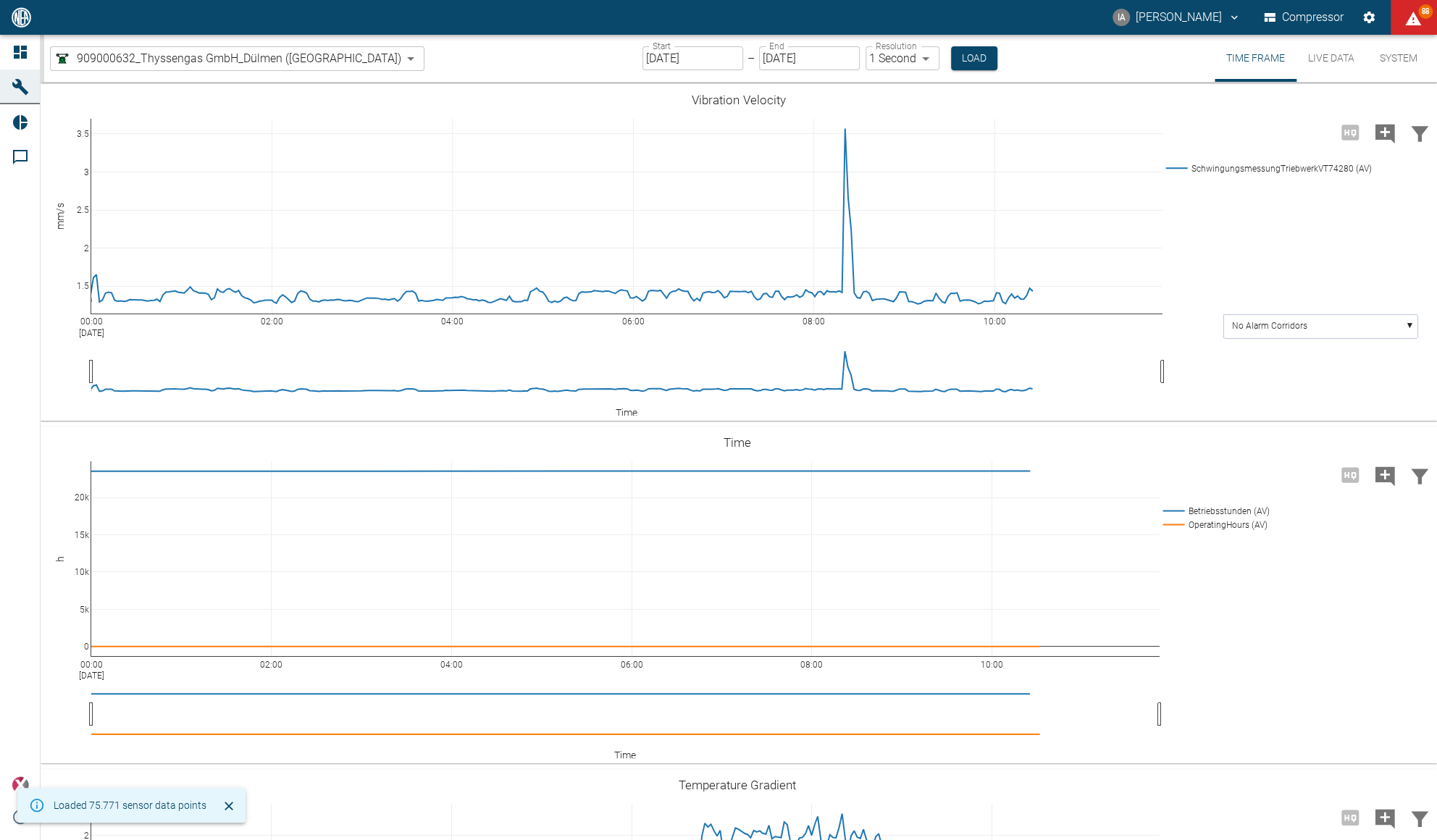
click at [20, 124] on icon at bounding box center [20, 122] width 17 height 17
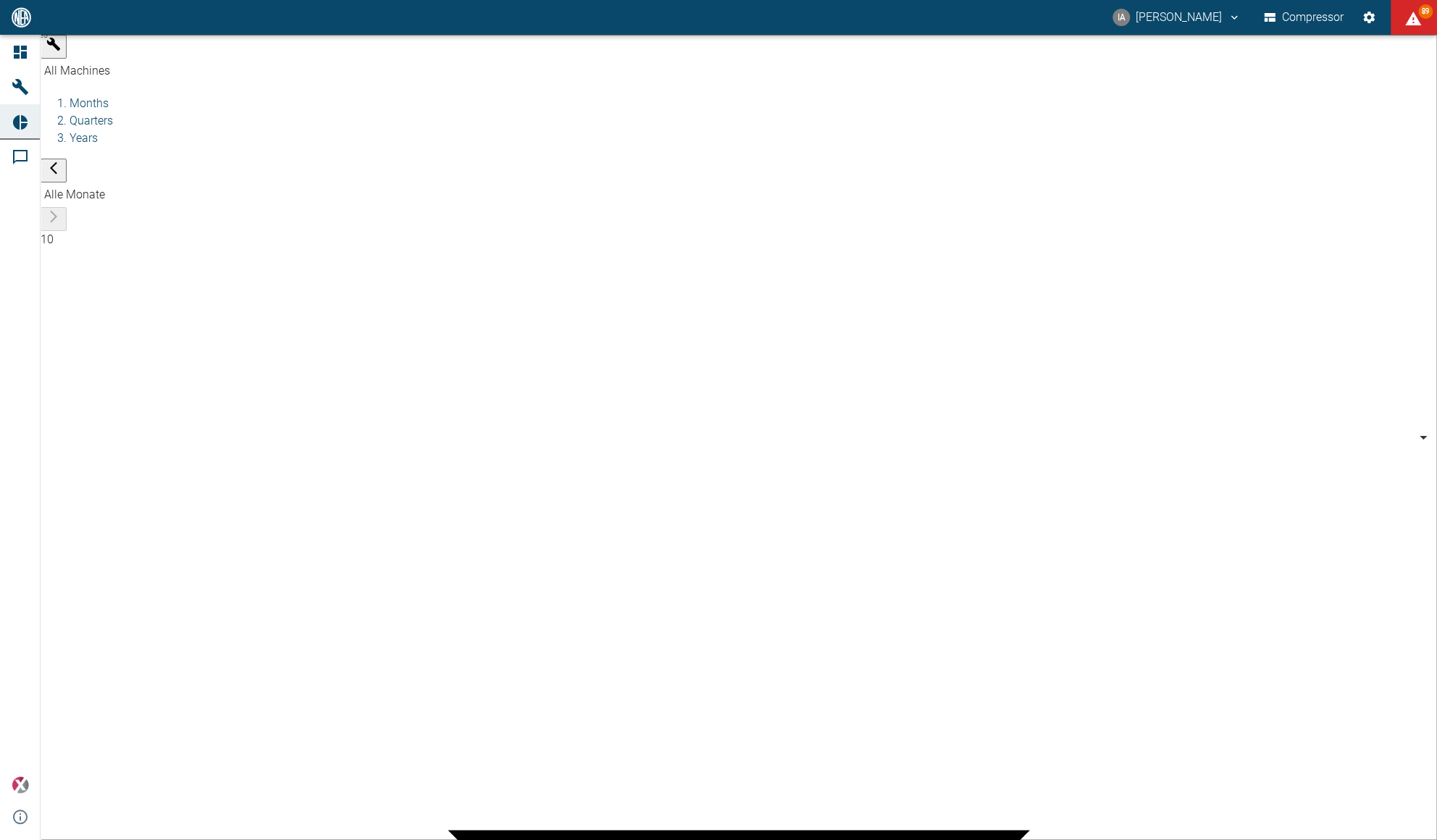
type input "62df7942-7815-4ccf-a722-4ba74b721732"
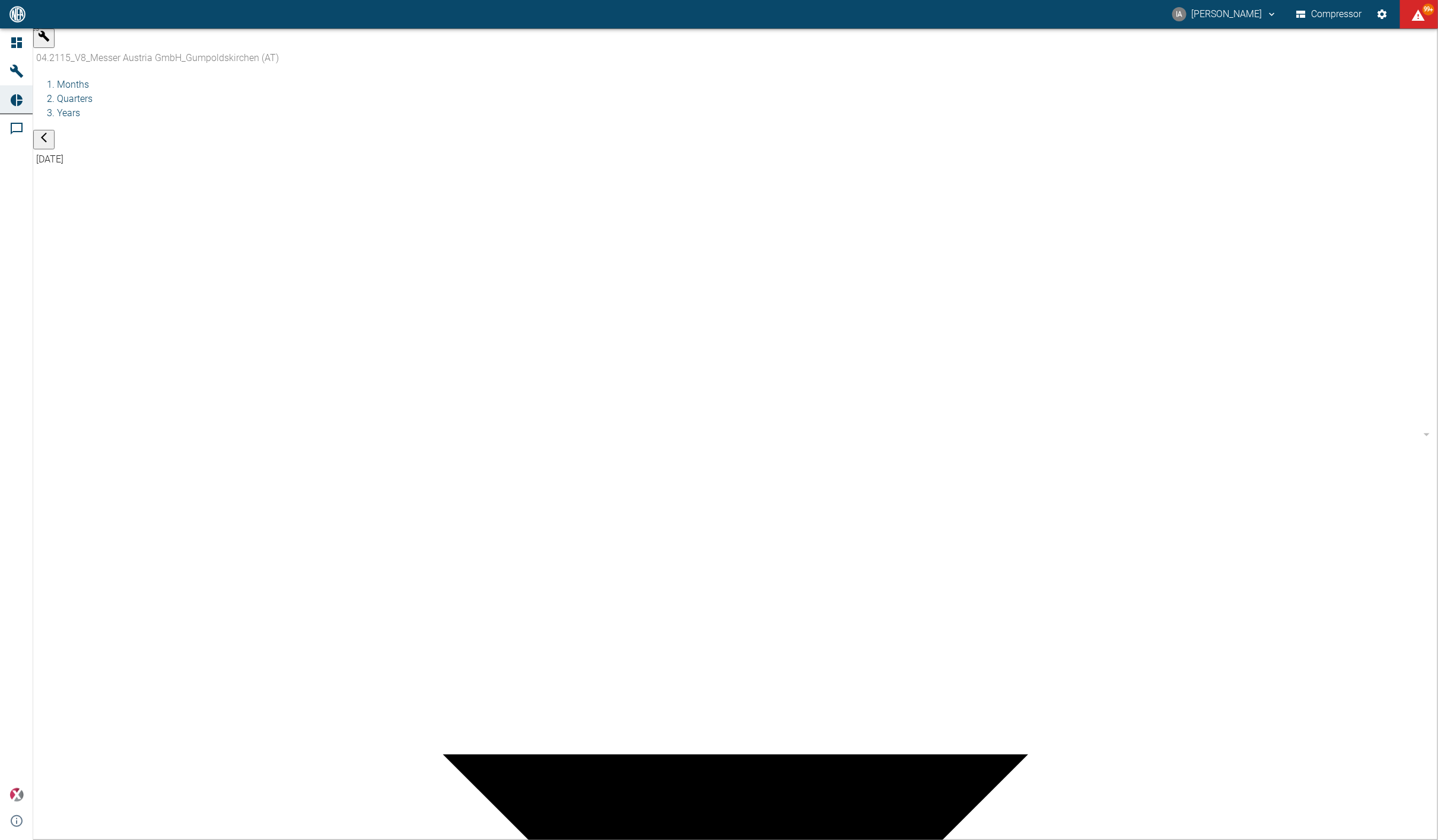
click at [399, 46] on body "IA Illya Asser Compressor 99+ Dashboard Machines Reports Comments powered by Ch…" at bounding box center [719, 420] width 1438 height 840
